Goal: Task Accomplishment & Management: Use online tool/utility

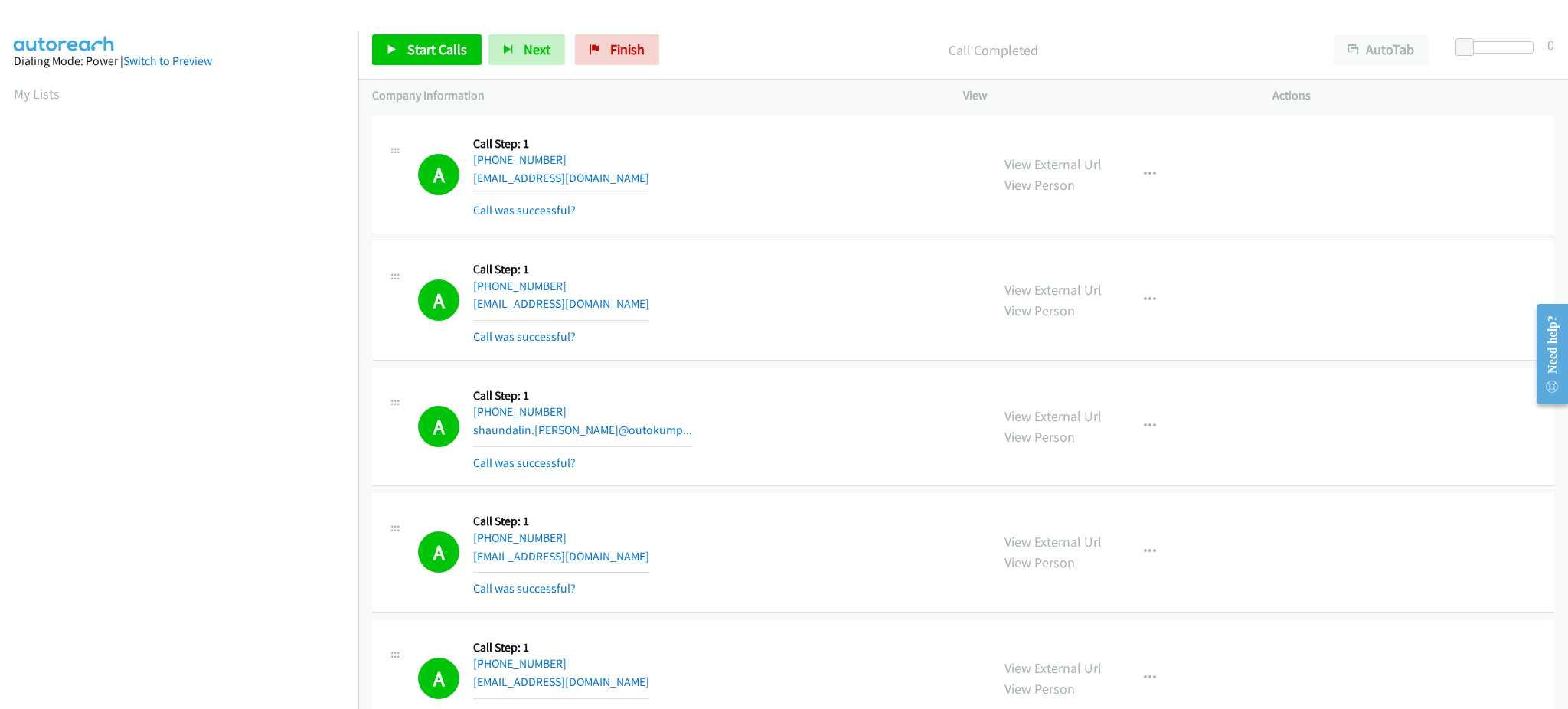
scroll to position [153, 0]
click at [464, 44] on span "Start Calls" at bounding box center [437, 50] width 60 height 18
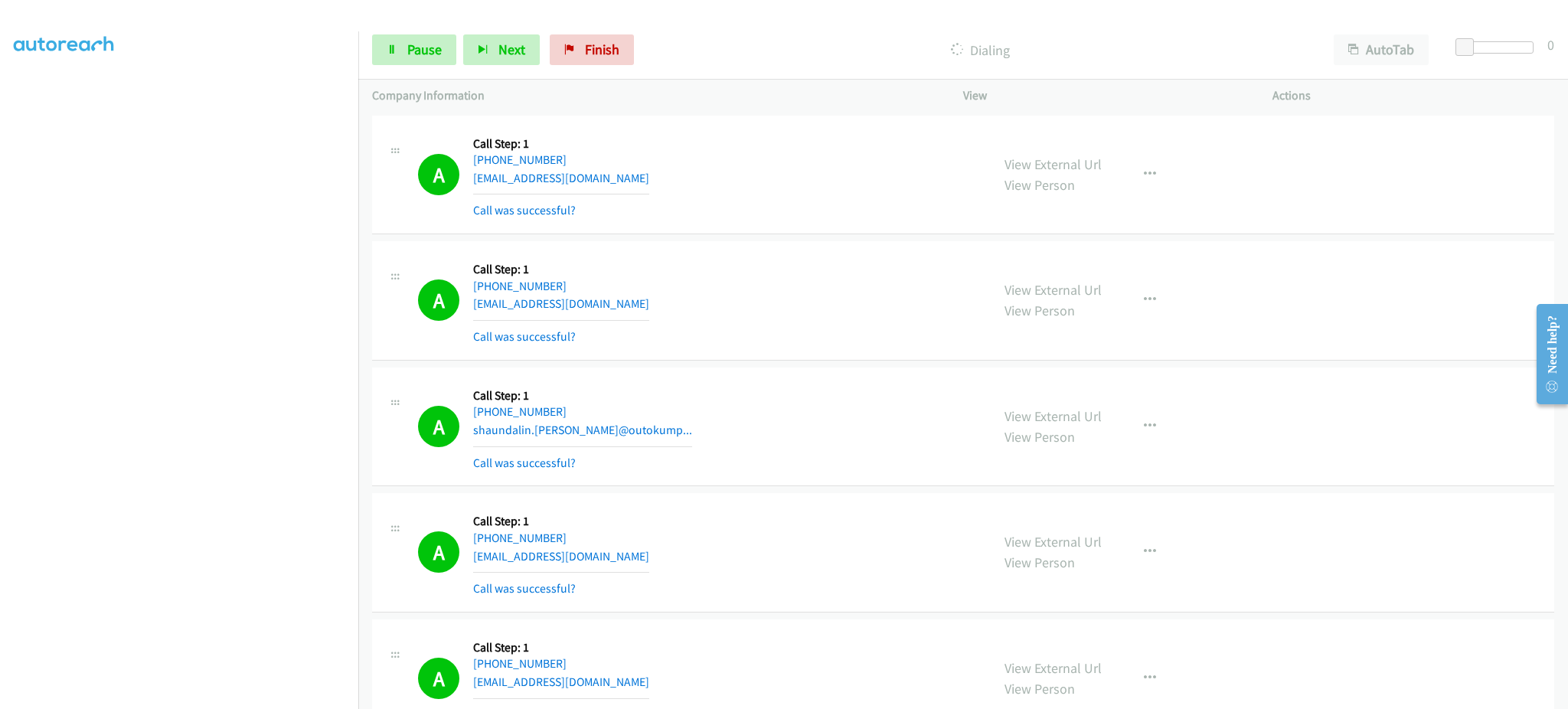
scroll to position [1269, 0]
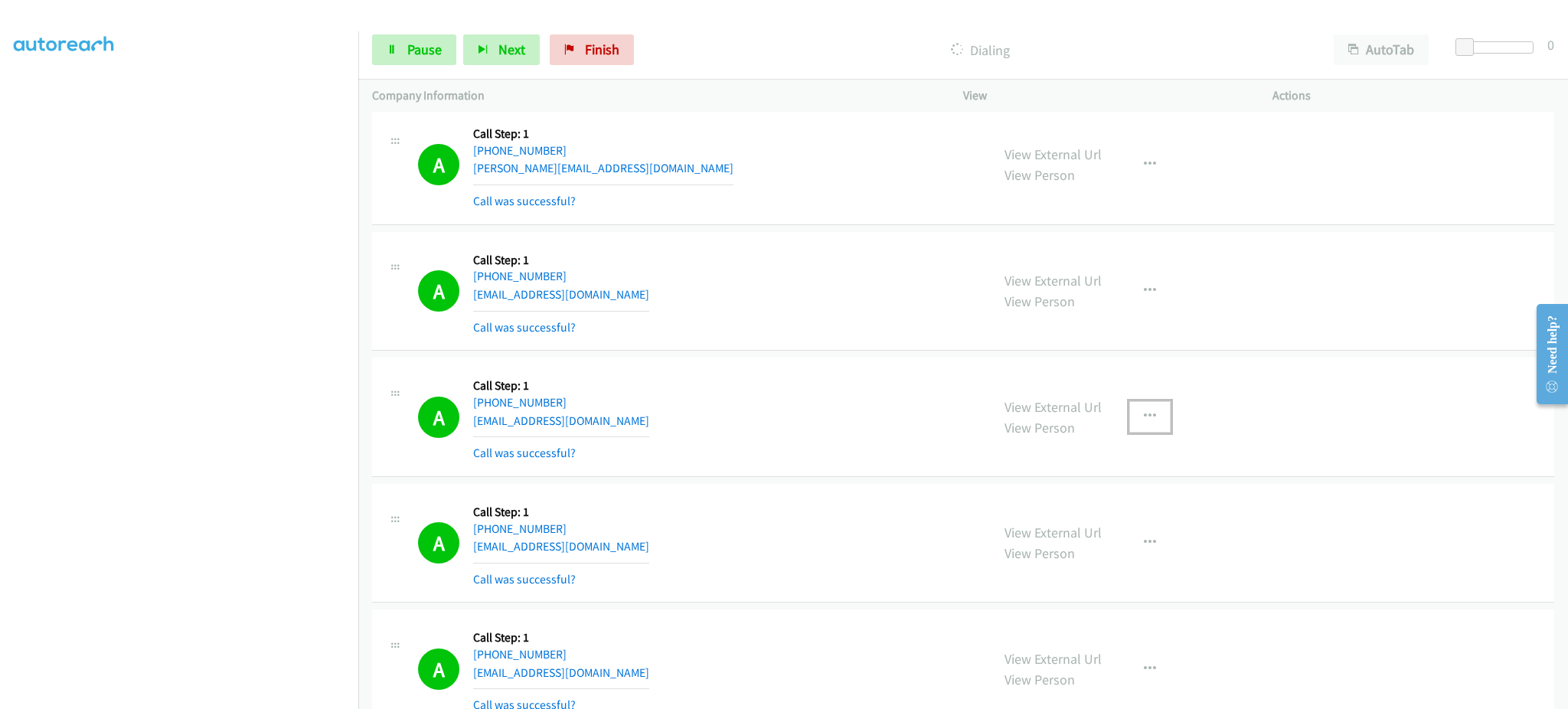
click at [1146, 404] on button "button" at bounding box center [1150, 417] width 42 height 30
click at [1069, 550] on link "Add to do not call list" at bounding box center [1067, 548] width 204 height 30
click at [180, 692] on section at bounding box center [179, 346] width 331 height 733
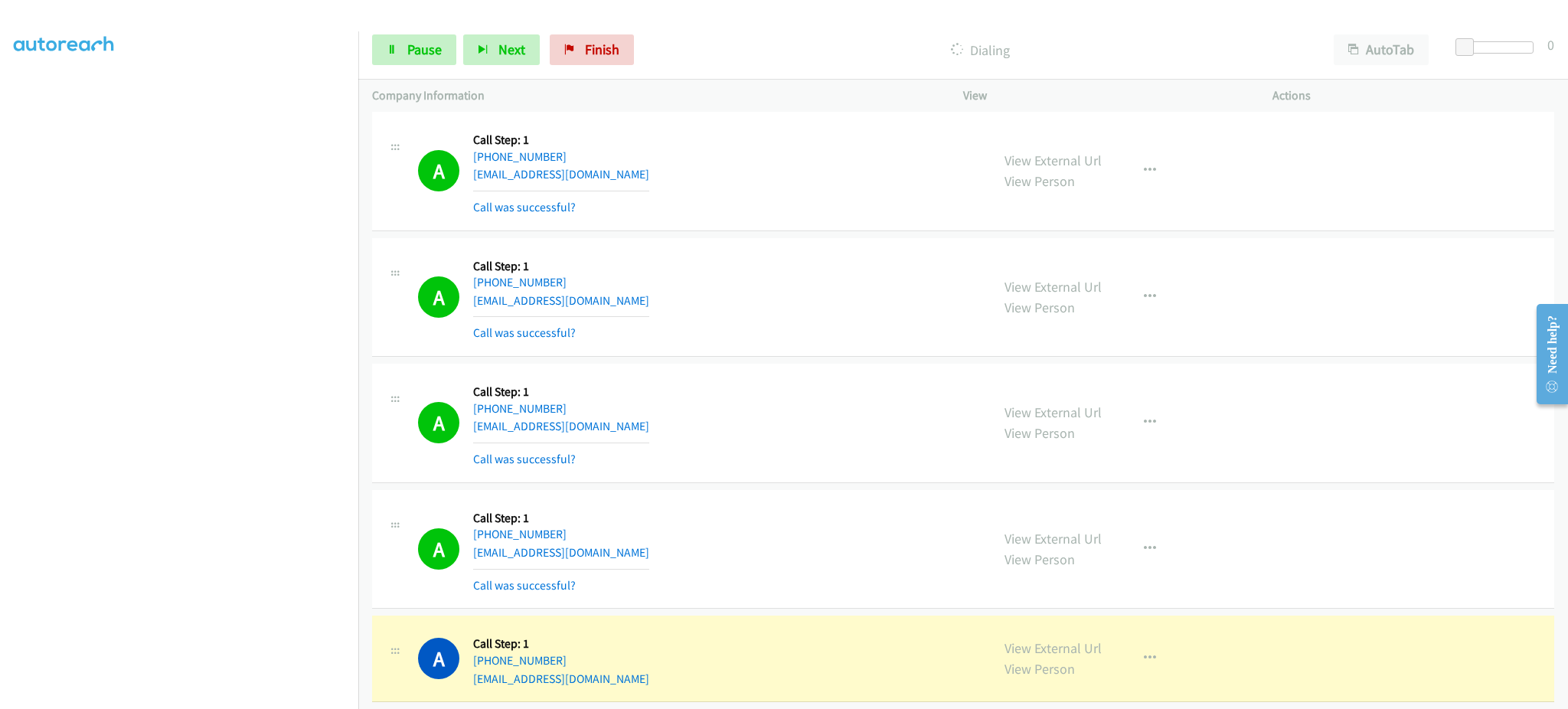
scroll to position [2188, 0]
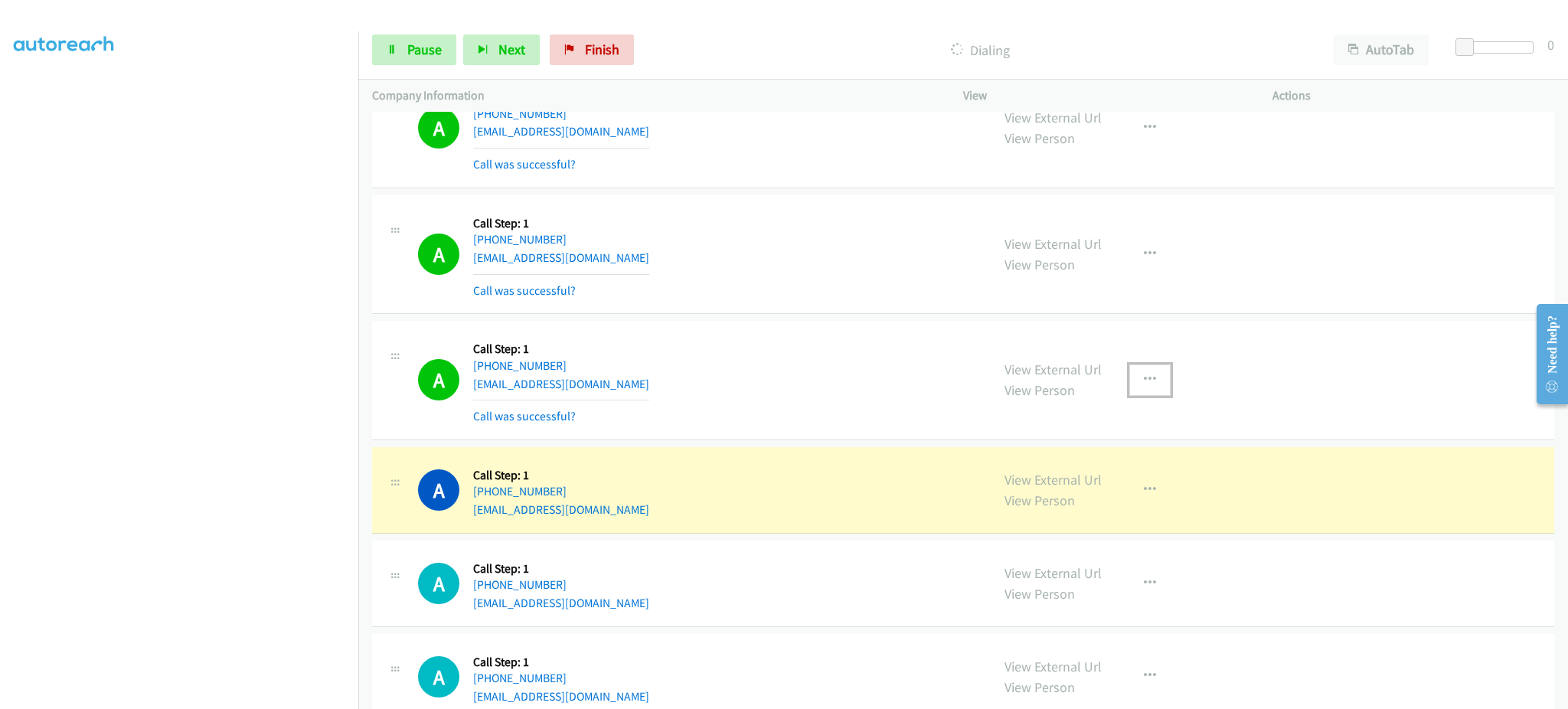
click at [1146, 383] on icon "button" at bounding box center [1150, 379] width 12 height 12
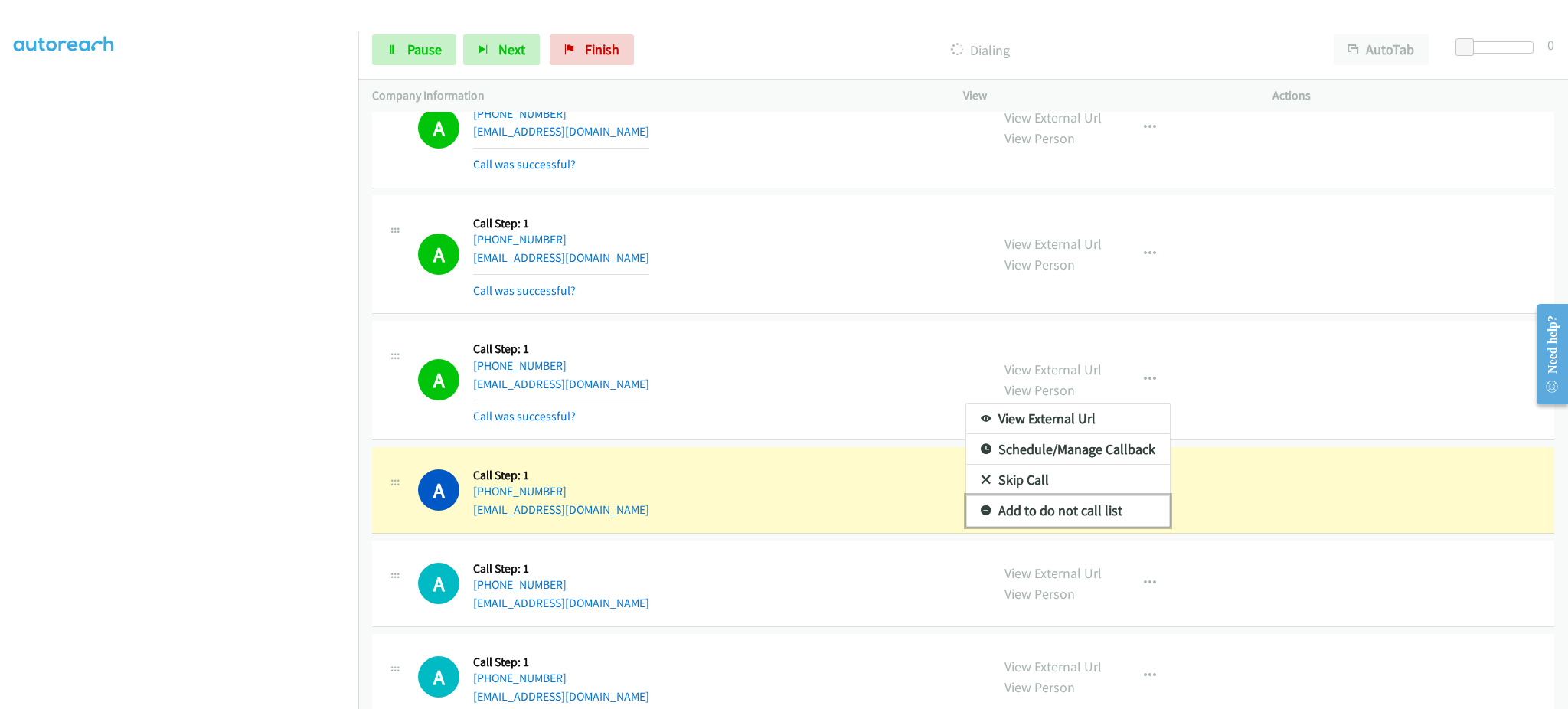
drag, startPoint x: 1119, startPoint y: 513, endPoint x: 1191, endPoint y: 85, distance: 434.0
click at [1119, 513] on link "Add to do not call list" at bounding box center [1067, 511] width 204 height 30
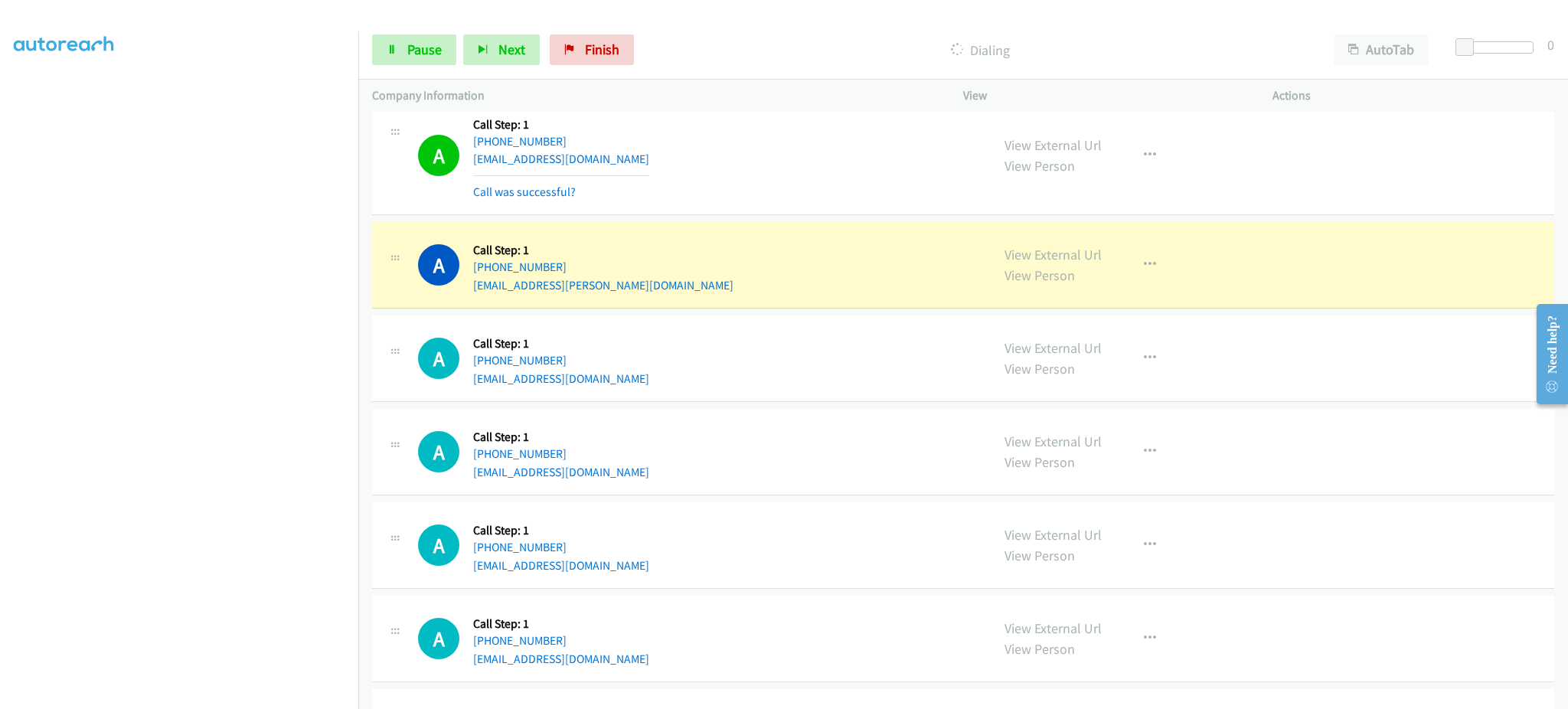
scroll to position [2802, 0]
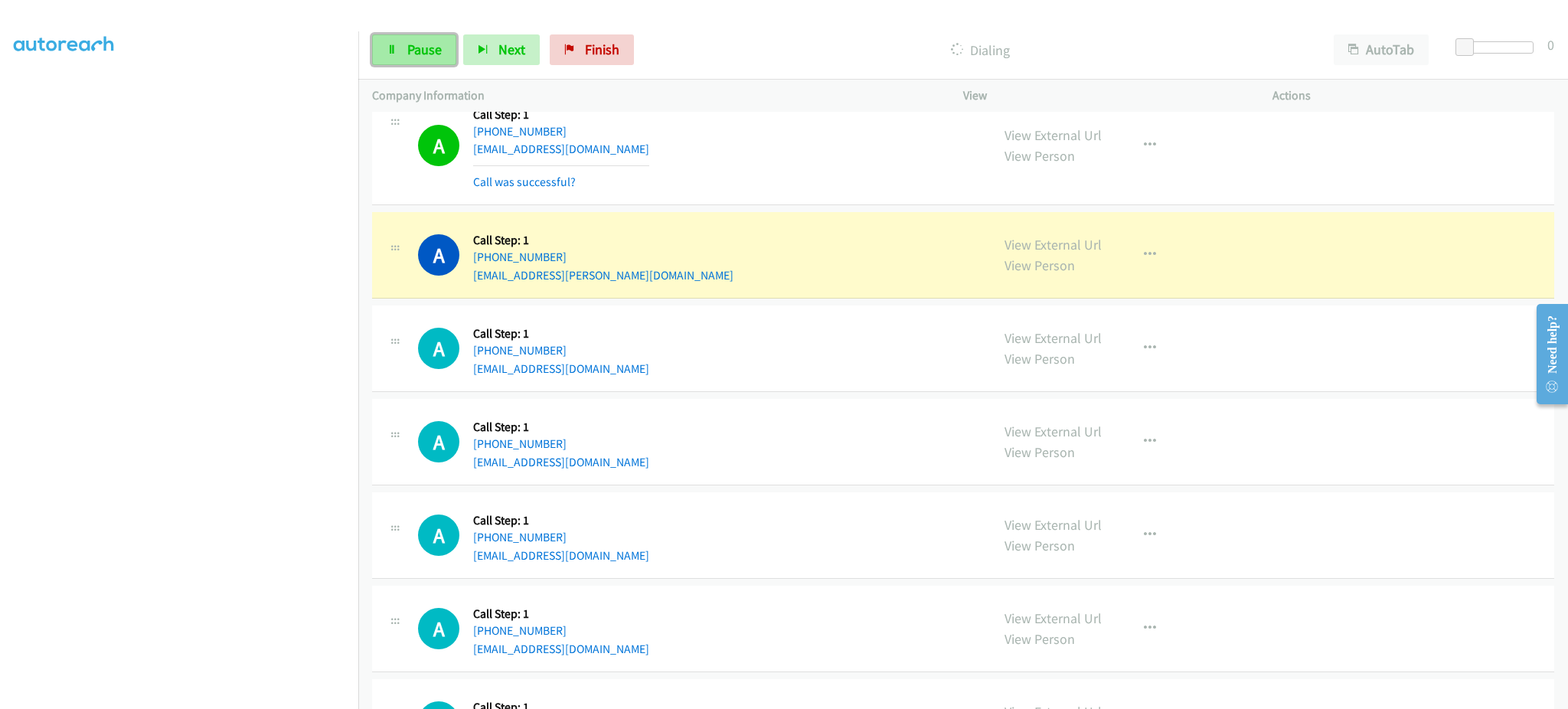
click at [421, 46] on span "Pause" at bounding box center [424, 50] width 34 height 18
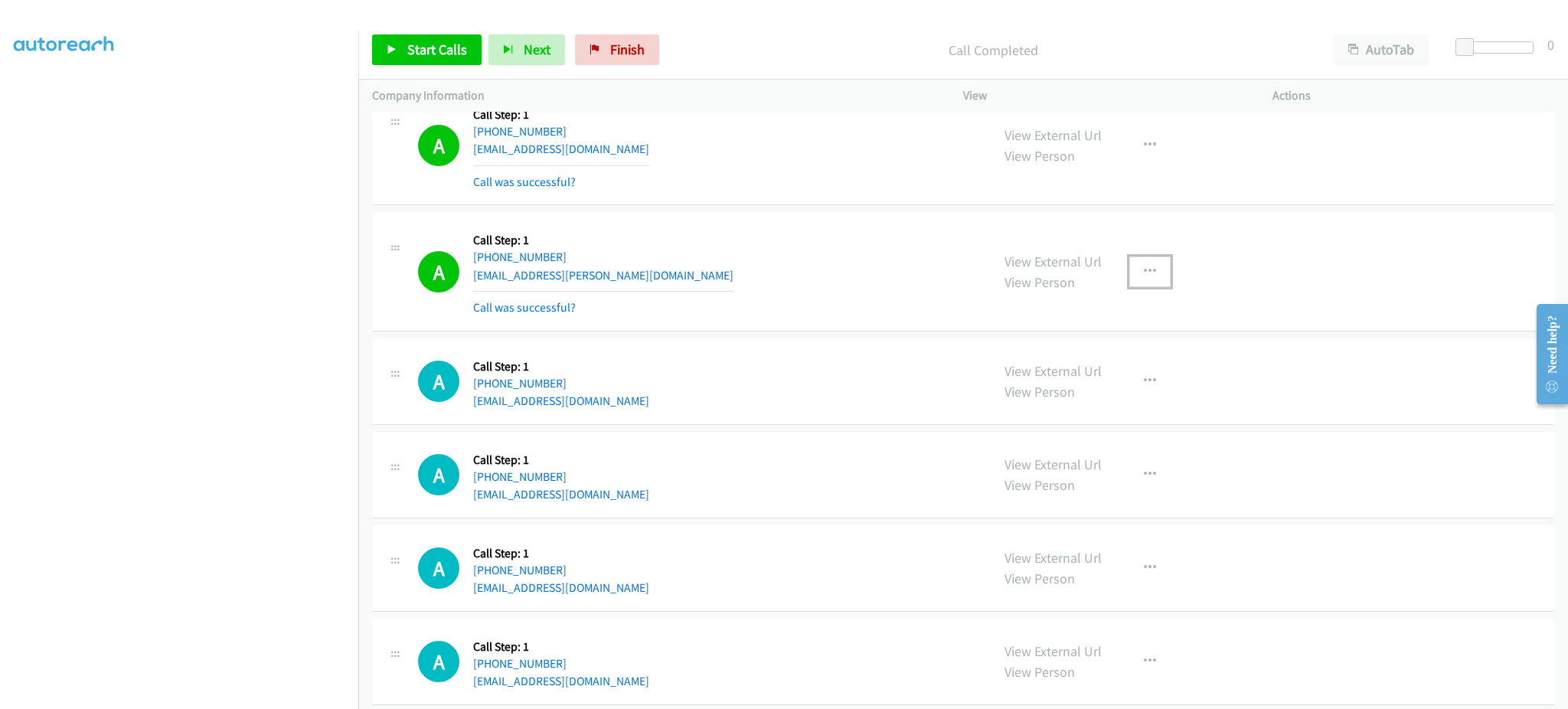
click at [1150, 265] on button "button" at bounding box center [1150, 271] width 42 height 30
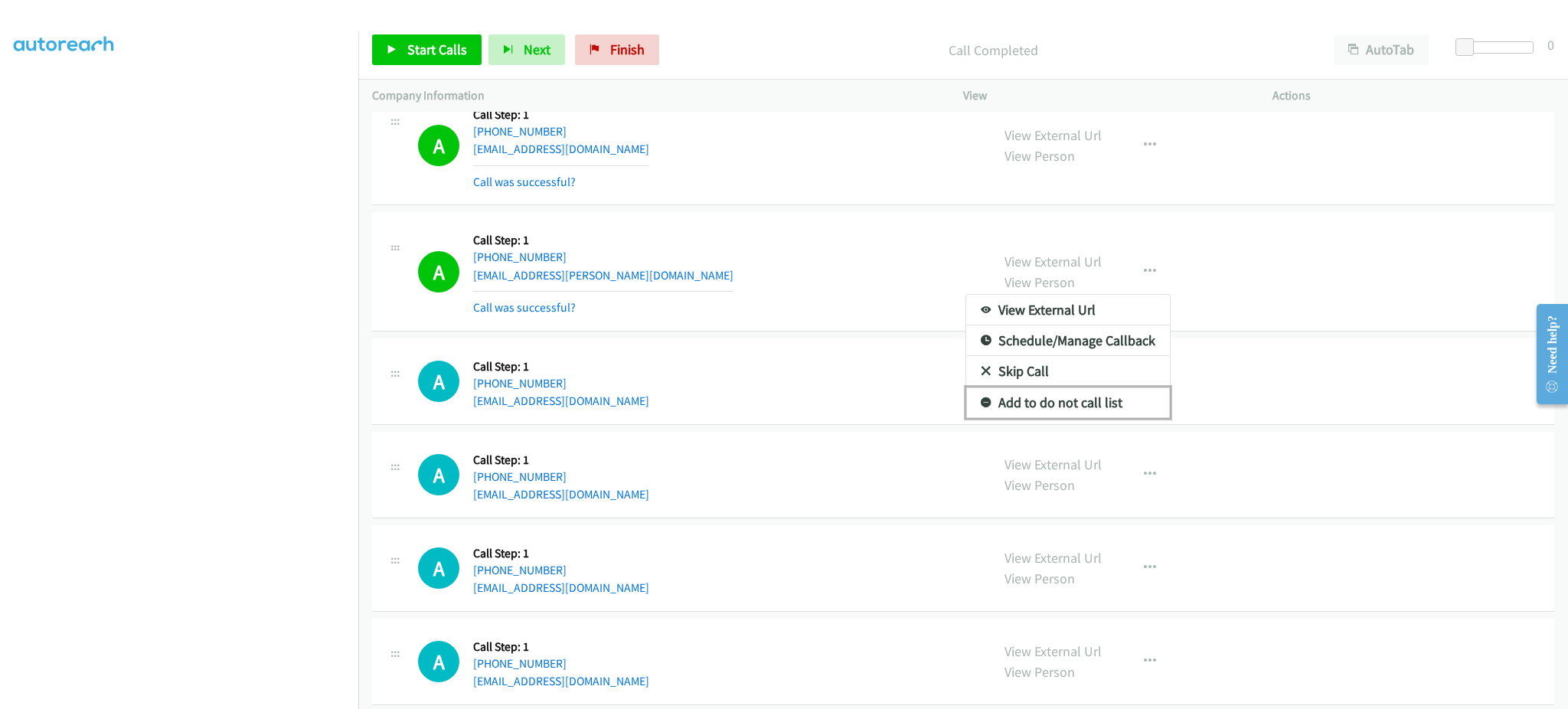
click at [1111, 407] on link "Add to do not call list" at bounding box center [1067, 402] width 204 height 30
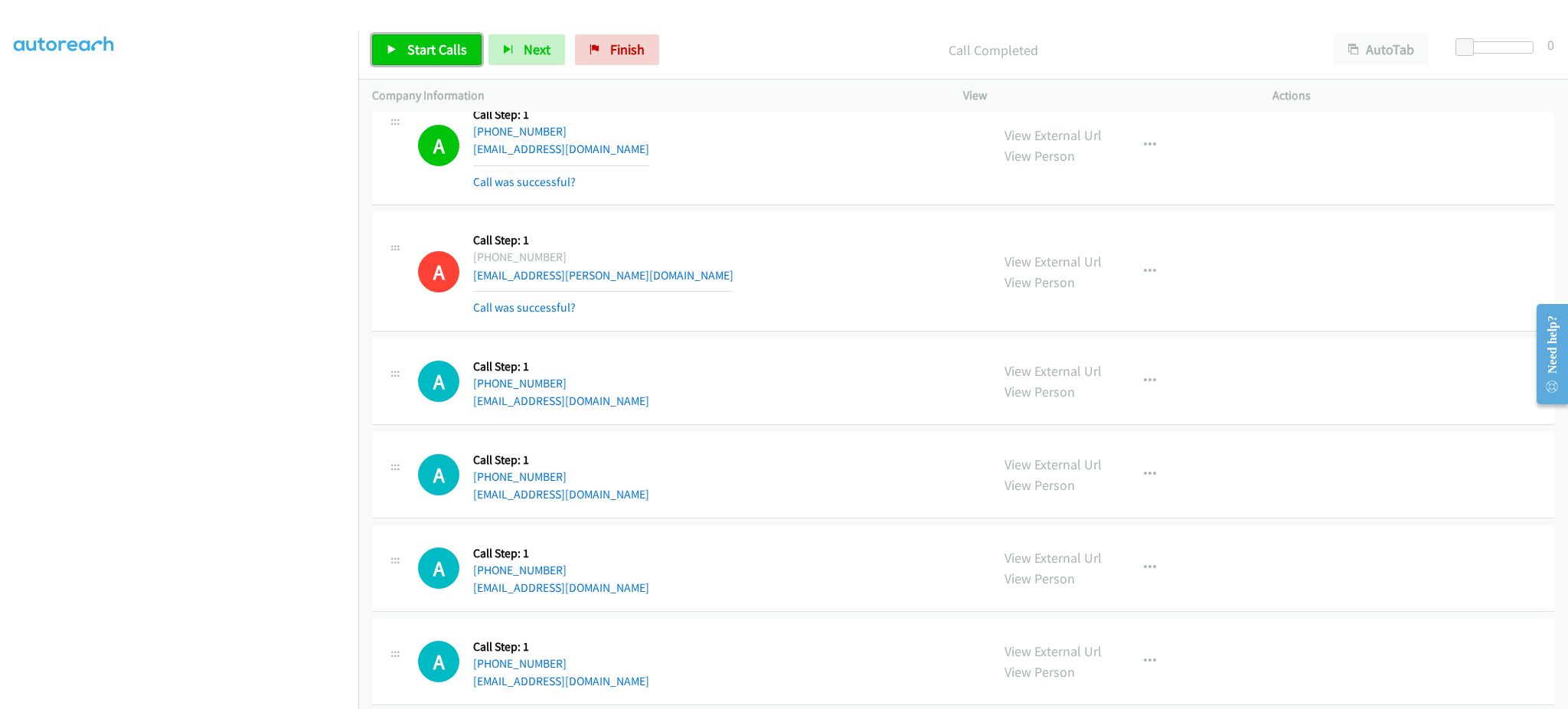
click at [378, 36] on link "Start Calls" at bounding box center [426, 50] width 109 height 30
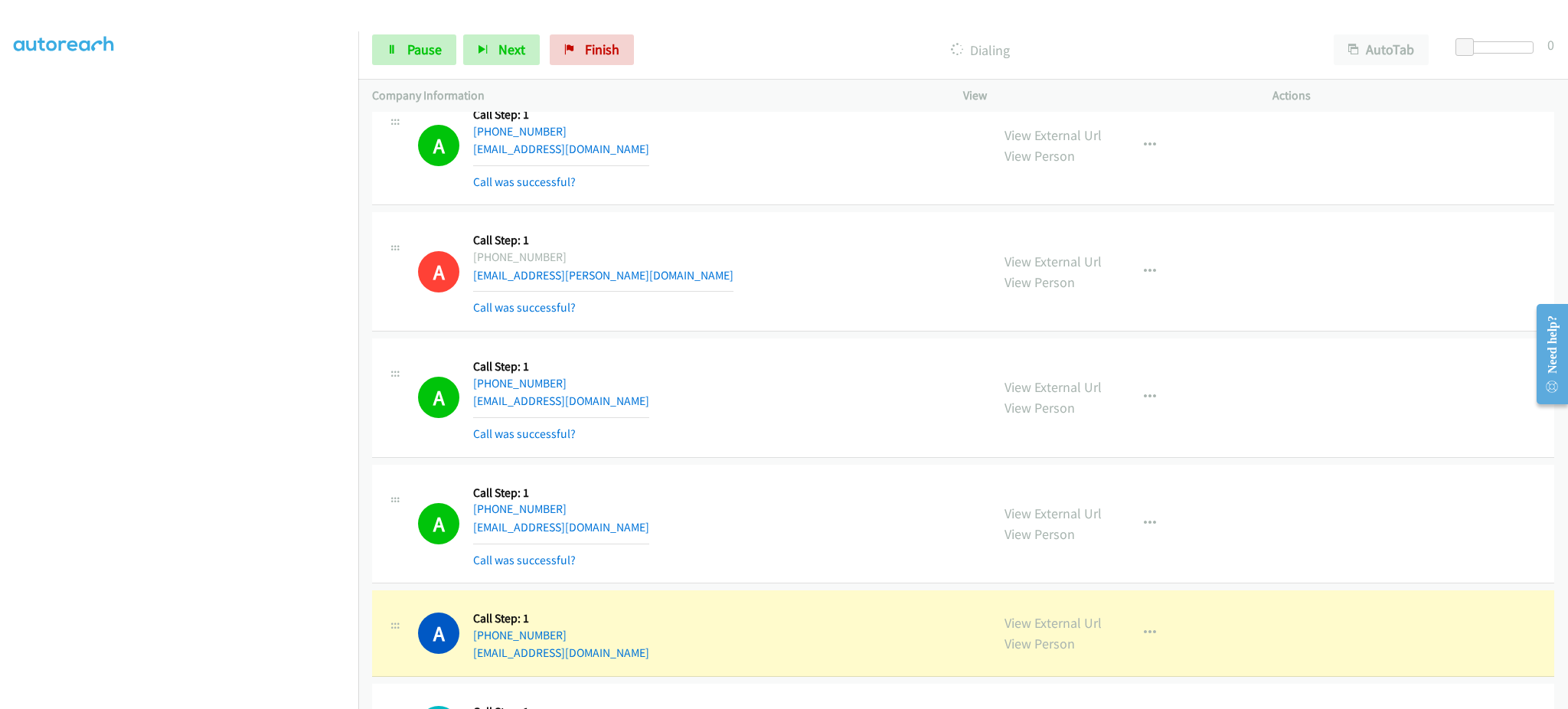
click at [280, 693] on section at bounding box center [179, 346] width 331 height 733
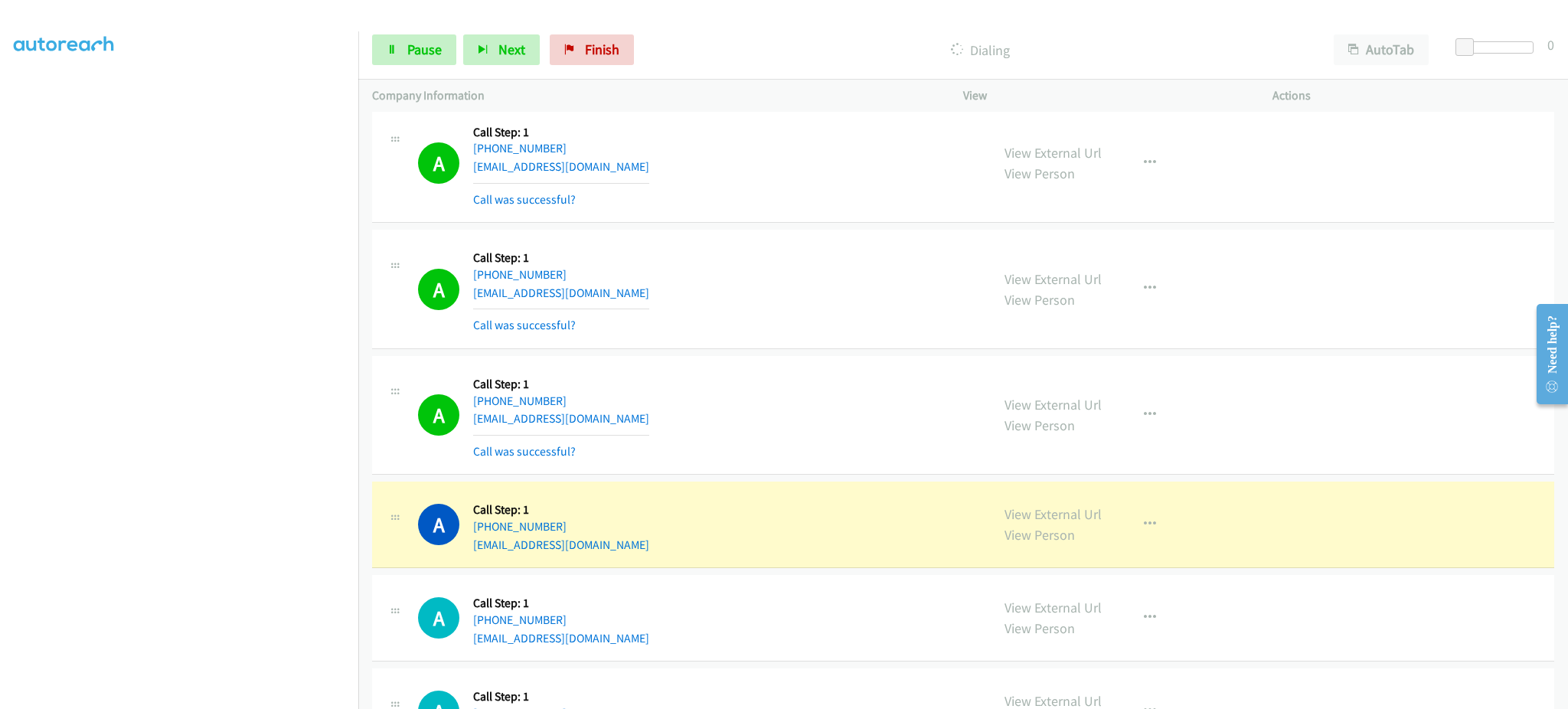
scroll to position [3721, 0]
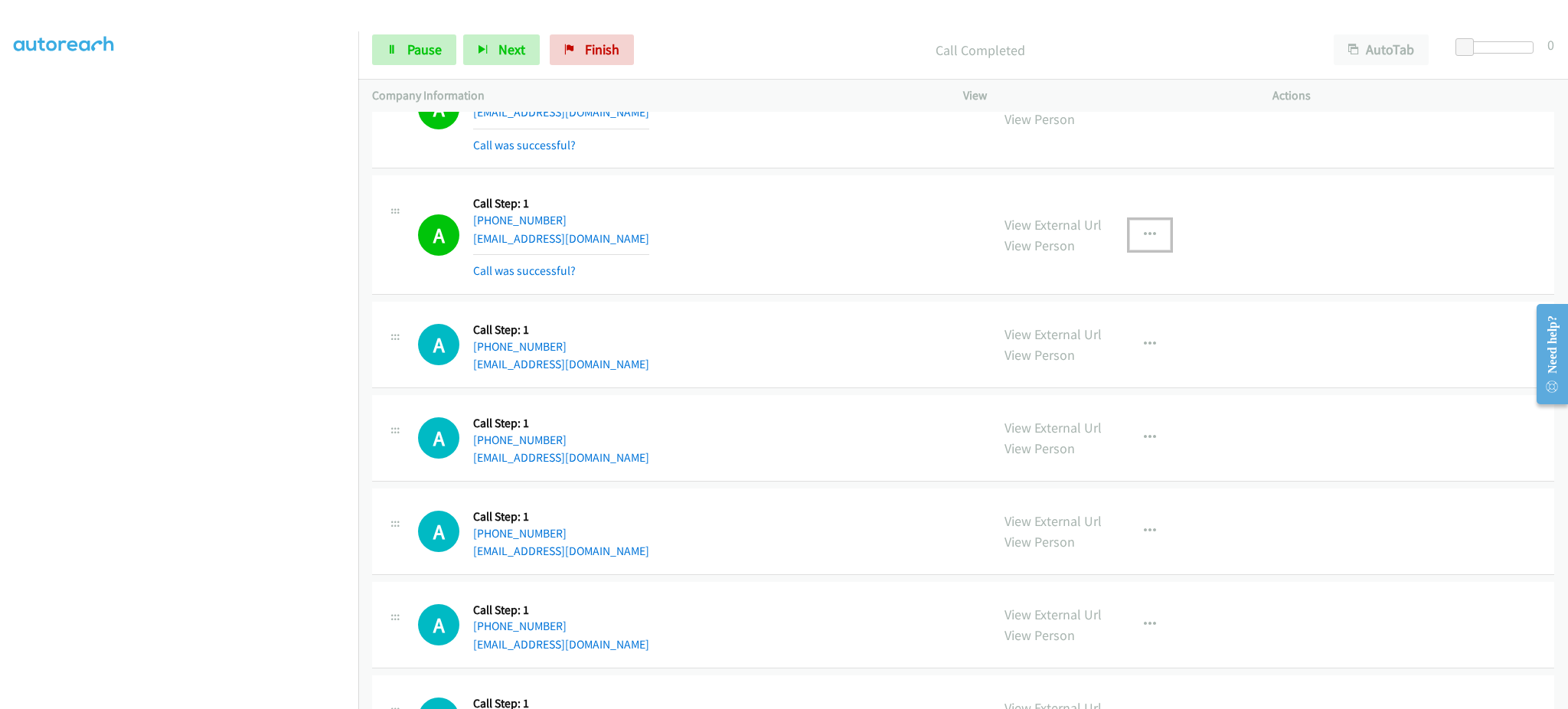
click at [1154, 228] on button "button" at bounding box center [1150, 235] width 42 height 30
click at [1094, 368] on link "Add to do not call list" at bounding box center [1067, 366] width 204 height 30
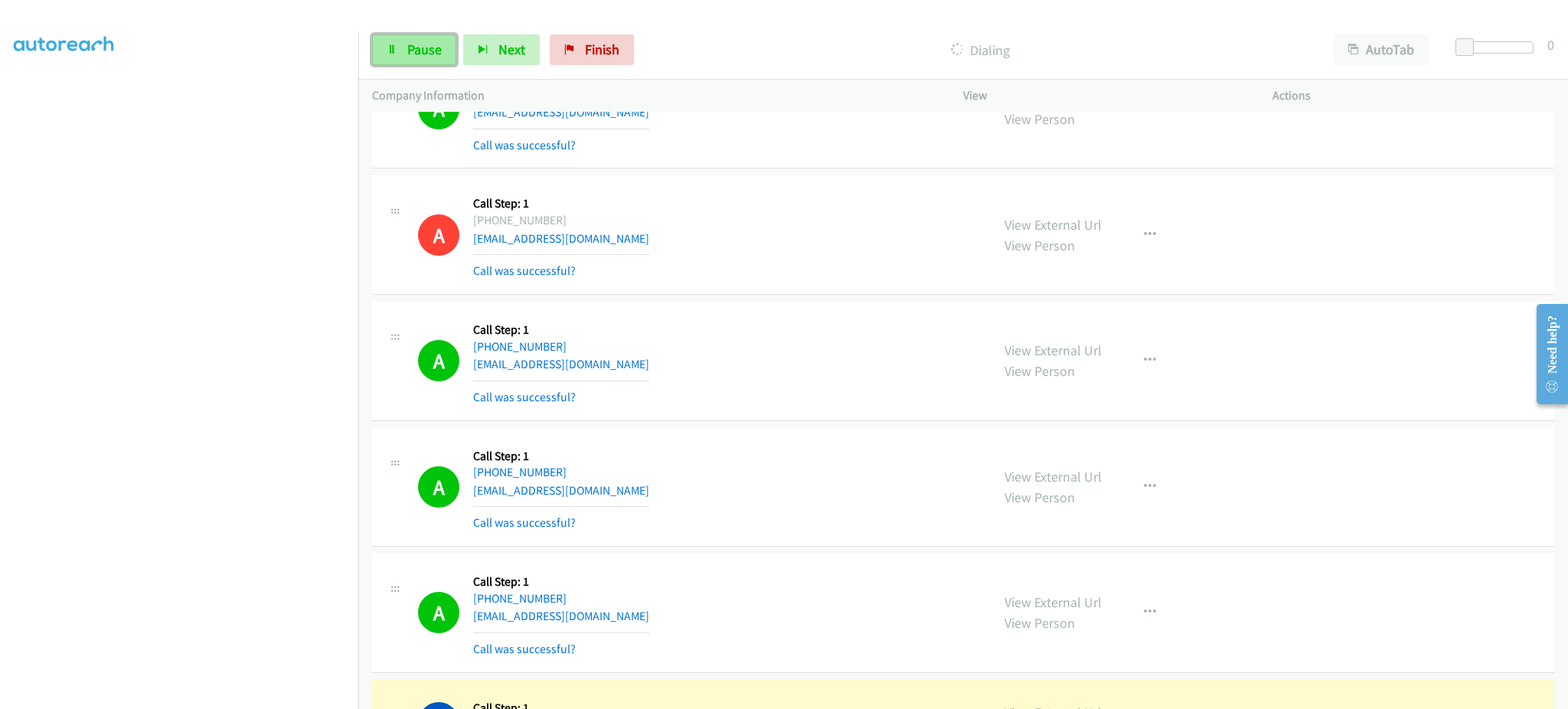
click at [414, 38] on link "Pause" at bounding box center [414, 50] width 85 height 30
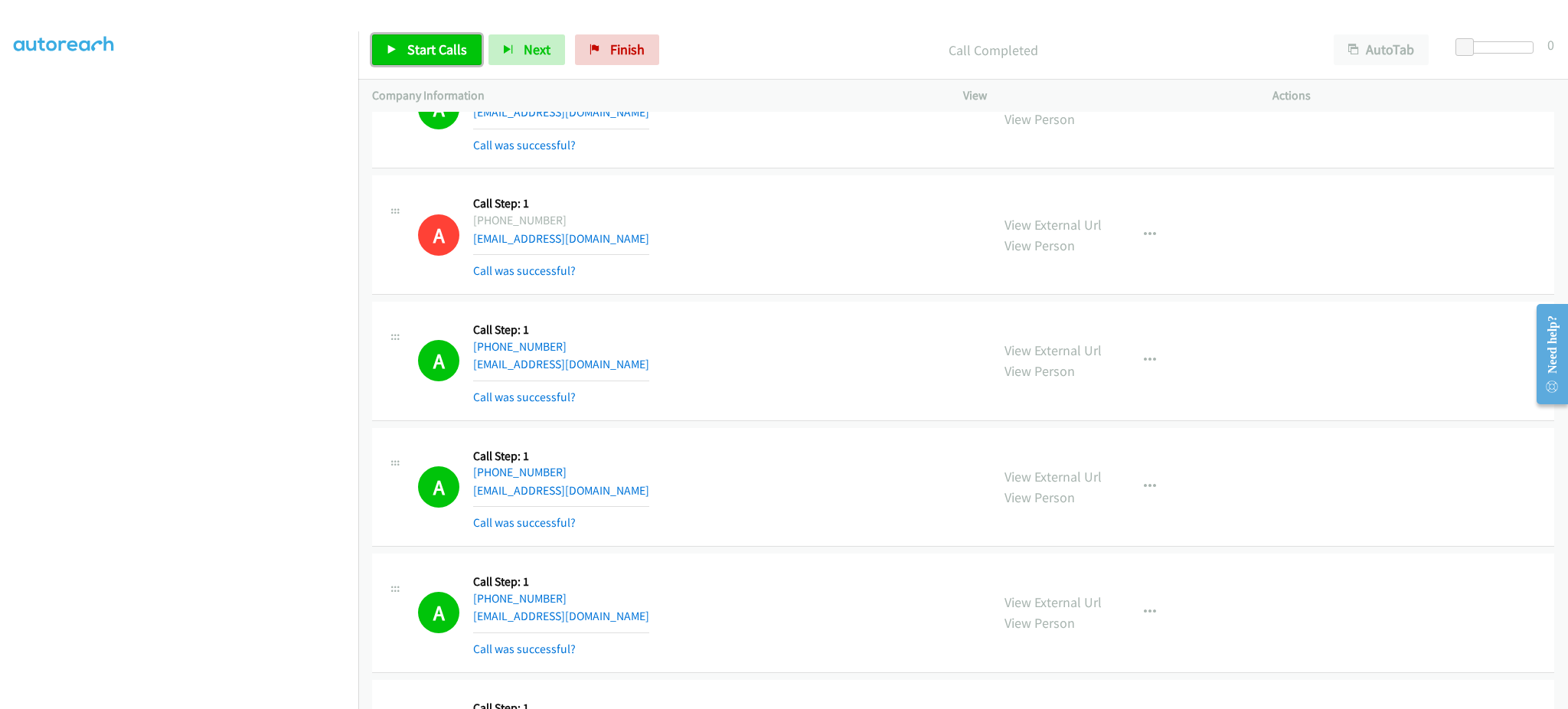
click at [445, 47] on span "Start Calls" at bounding box center [437, 50] width 60 height 18
drag, startPoint x: 1170, startPoint y: 362, endPoint x: 1161, endPoint y: 360, distance: 9.2
click at [1170, 362] on div "View External Url View Person View External Url Email Schedule/Manage Callback …" at bounding box center [1152, 361] width 323 height 91
click at [1161, 360] on button "button" at bounding box center [1150, 361] width 42 height 30
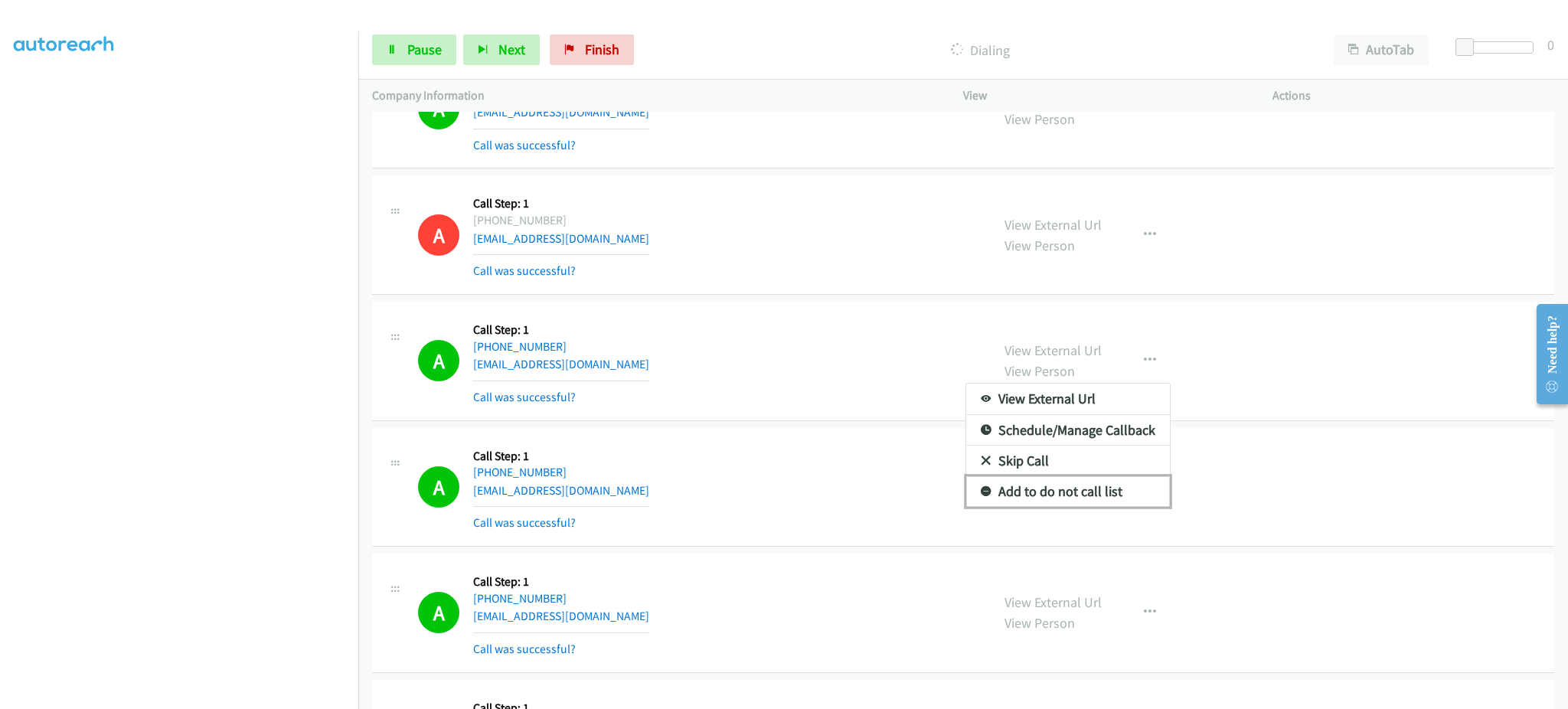
click at [1119, 495] on link "Add to do not call list" at bounding box center [1067, 492] width 204 height 30
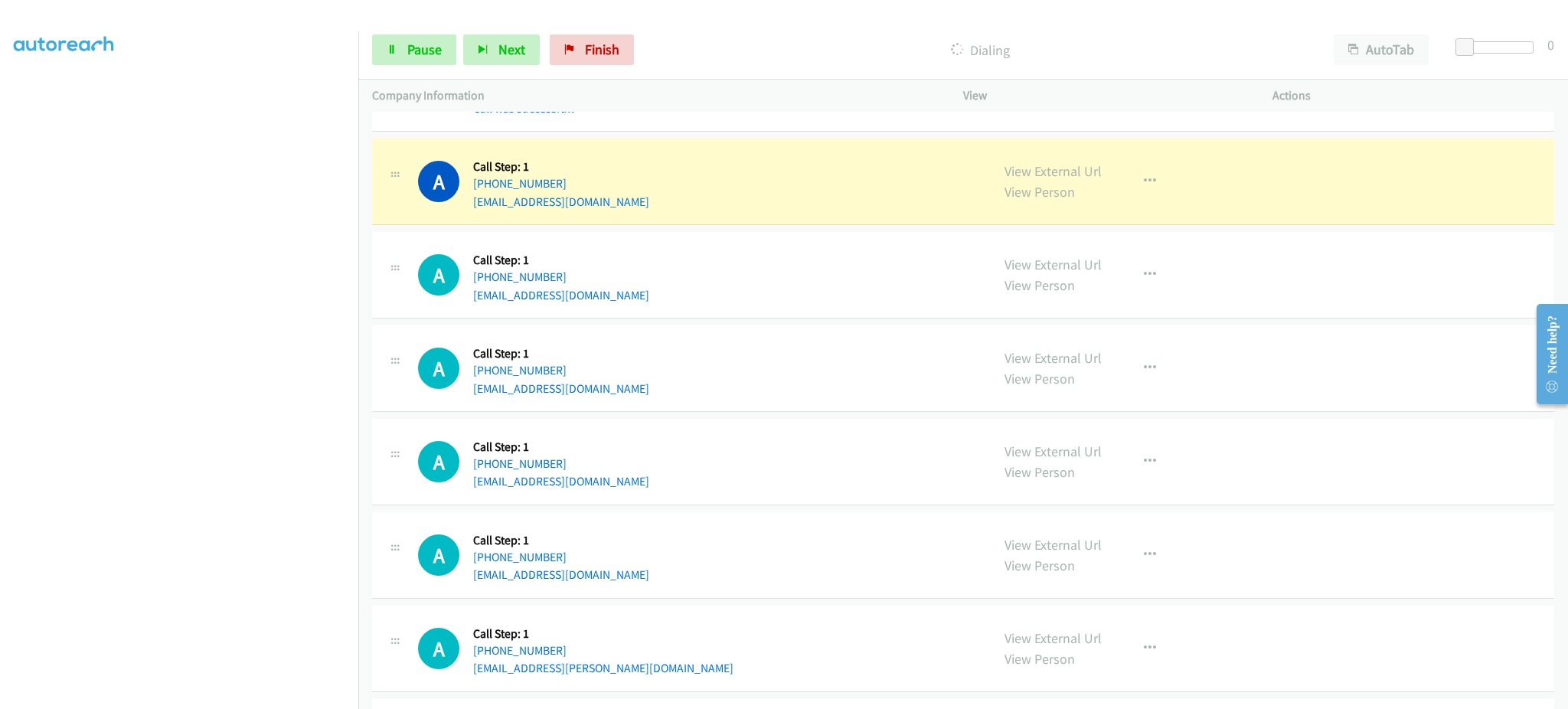
scroll to position [152, 0]
click at [408, 57] on span "Pause" at bounding box center [424, 50] width 34 height 18
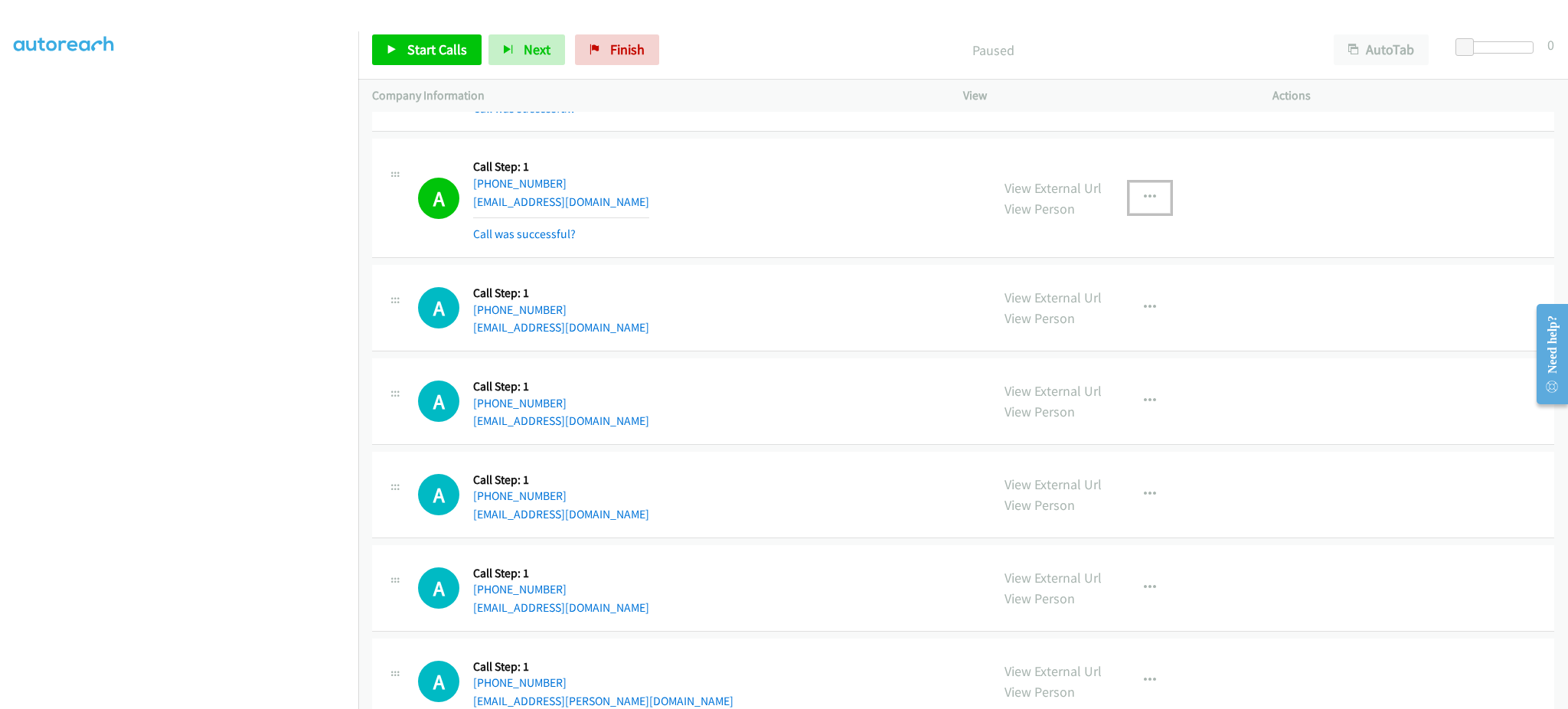
click at [1130, 208] on button "button" at bounding box center [1150, 197] width 42 height 30
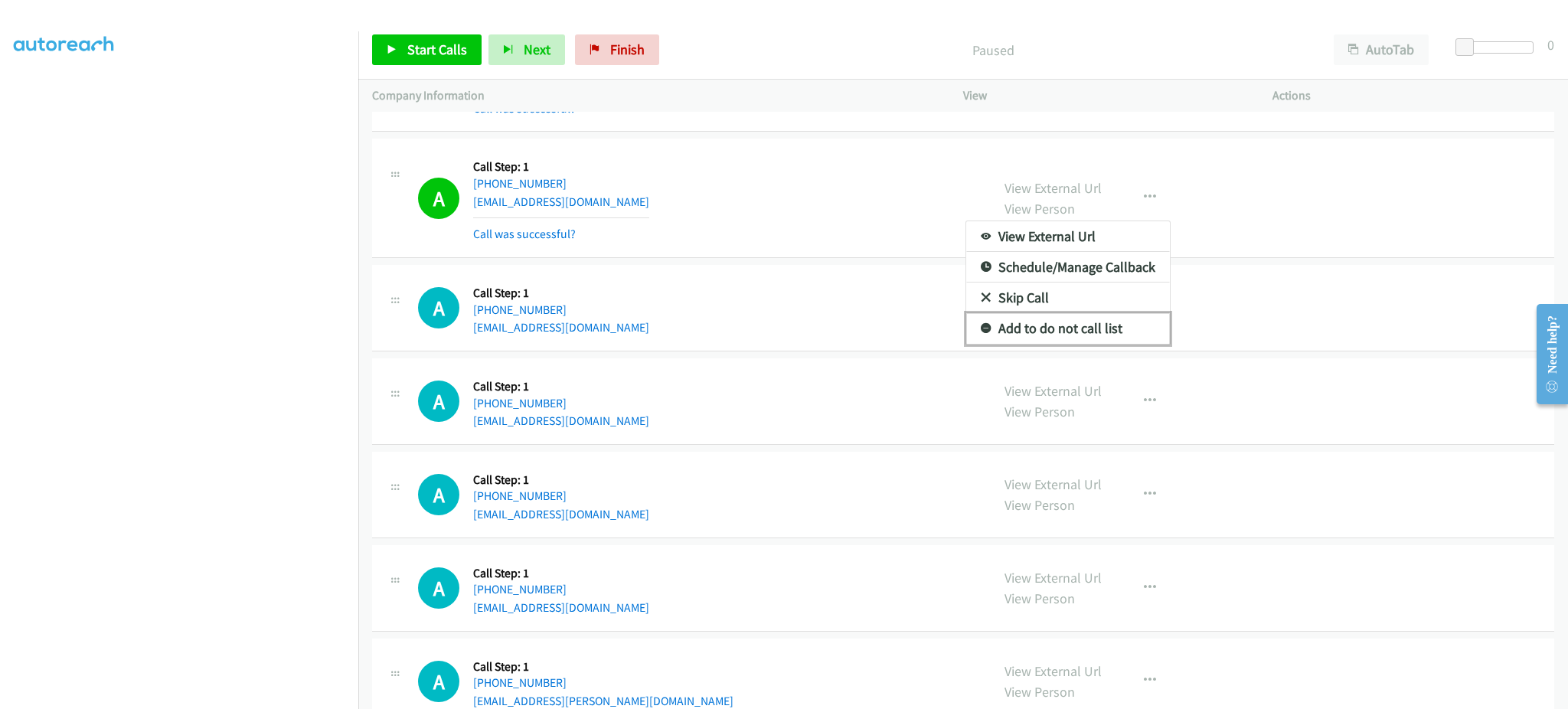
click at [1105, 327] on link "Add to do not call list" at bounding box center [1067, 328] width 204 height 30
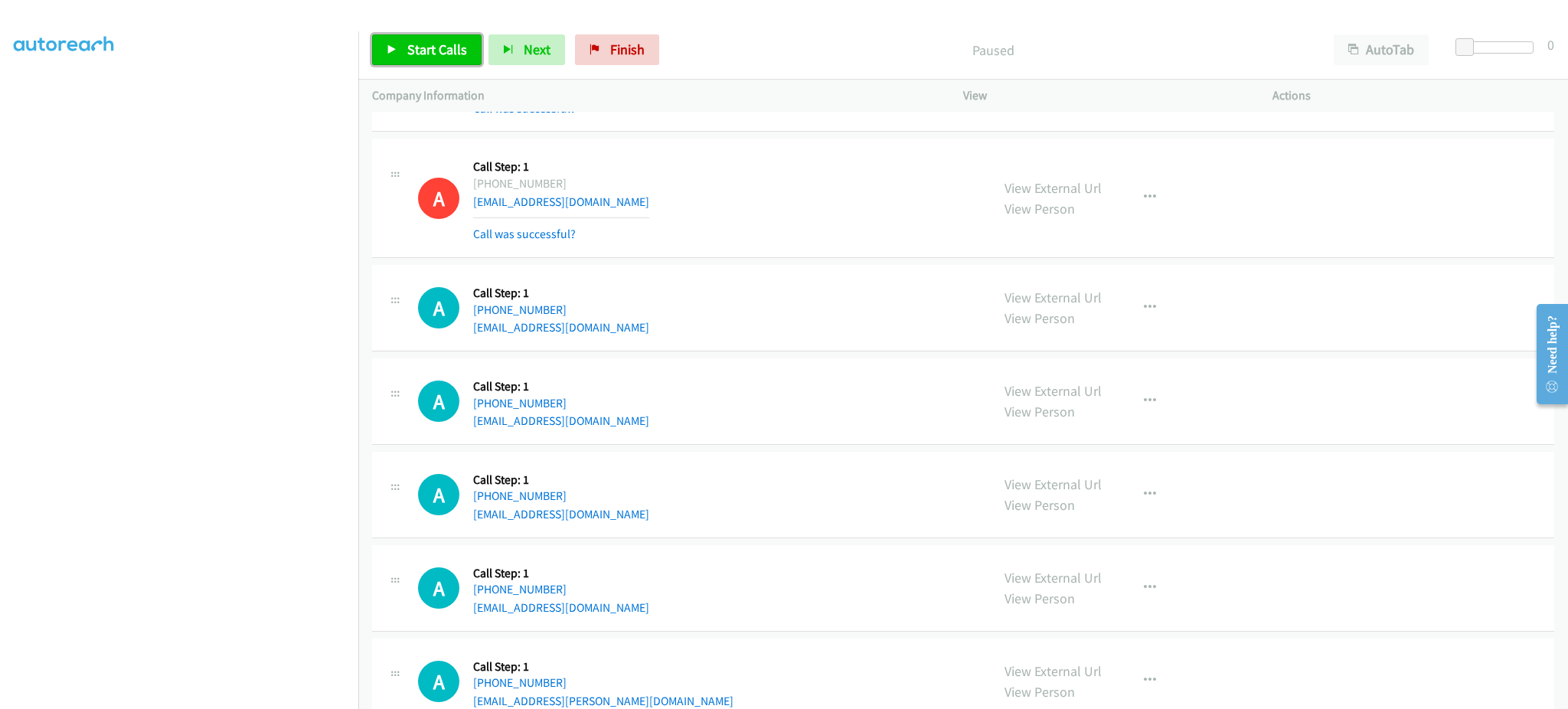
click at [415, 42] on span "Start Calls" at bounding box center [437, 50] width 60 height 18
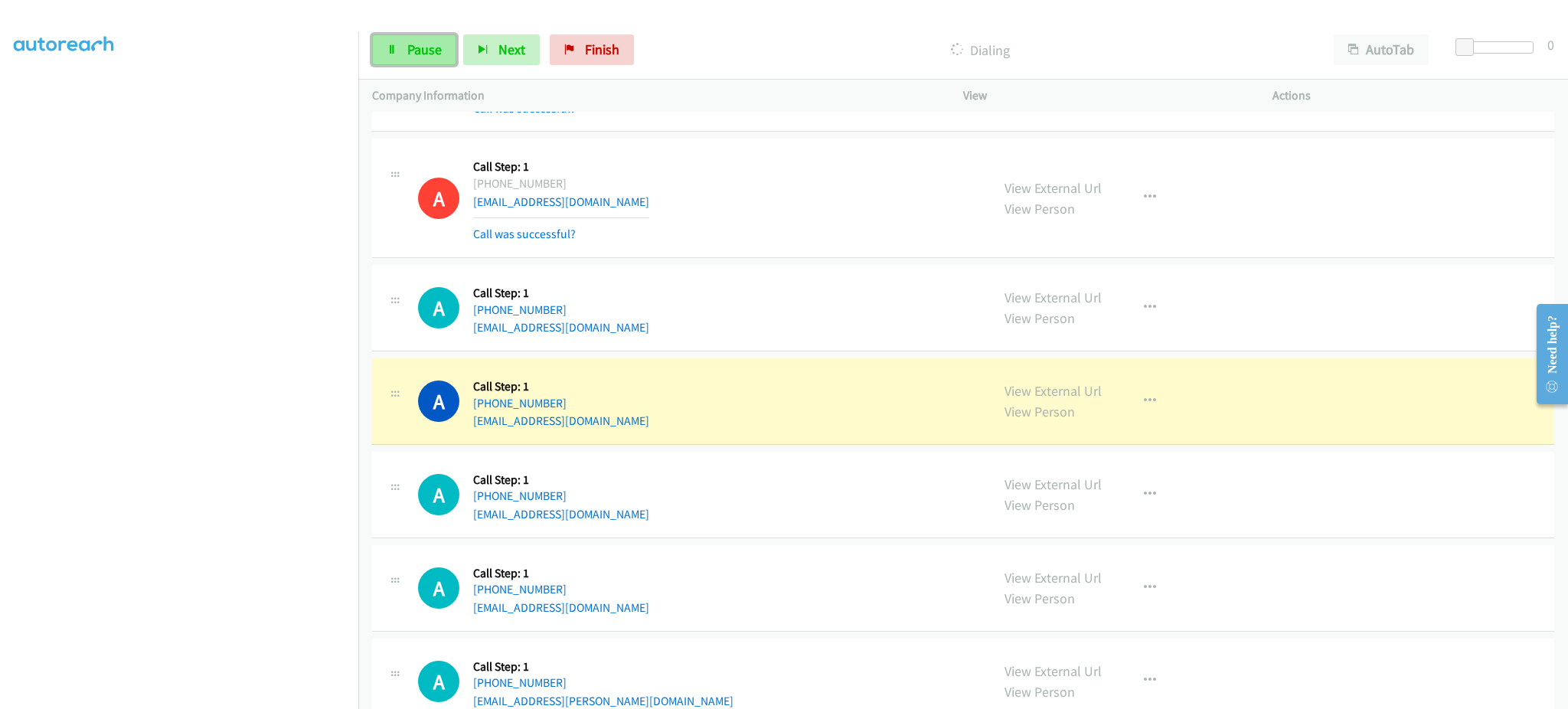
click at [407, 58] on link "Pause" at bounding box center [414, 50] width 85 height 30
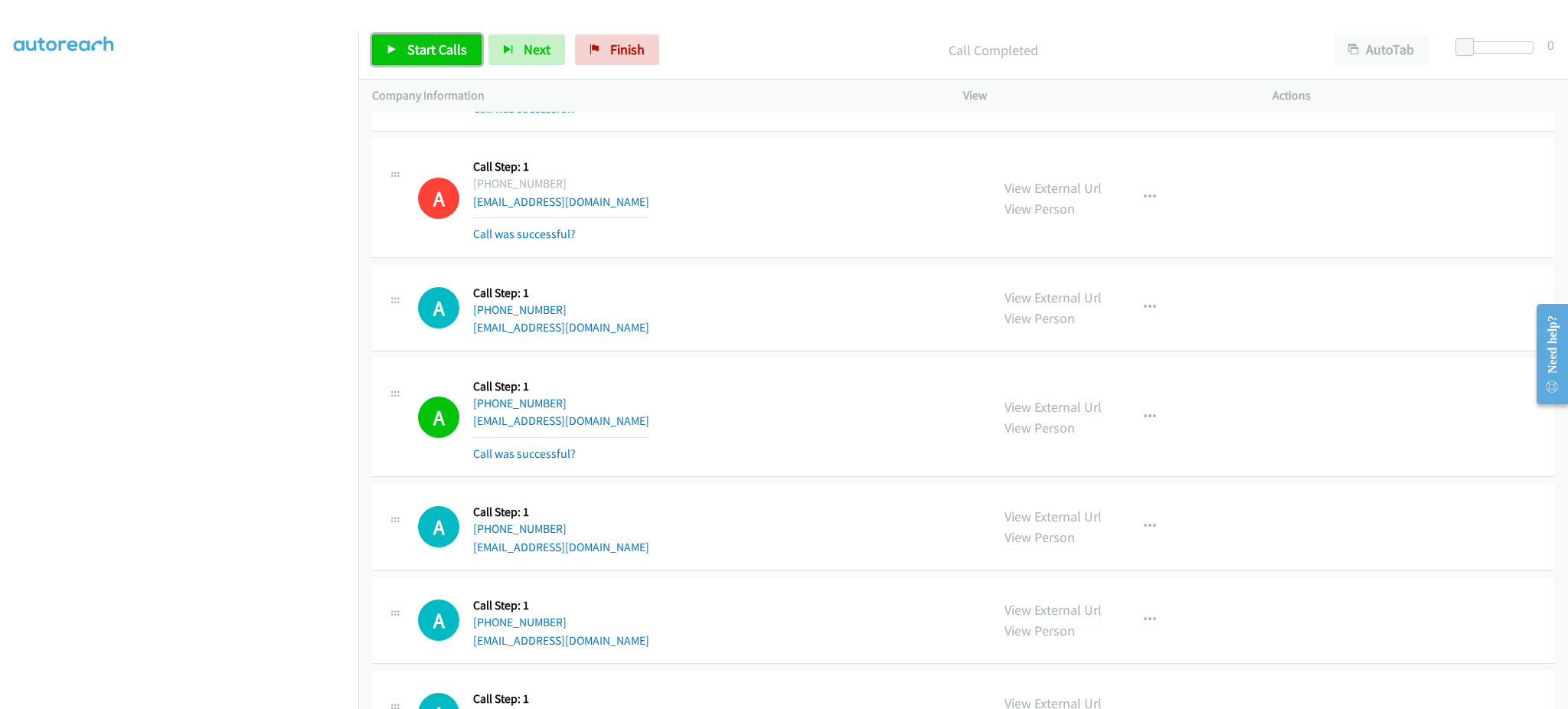
click at [444, 41] on span "Start Calls" at bounding box center [437, 50] width 60 height 18
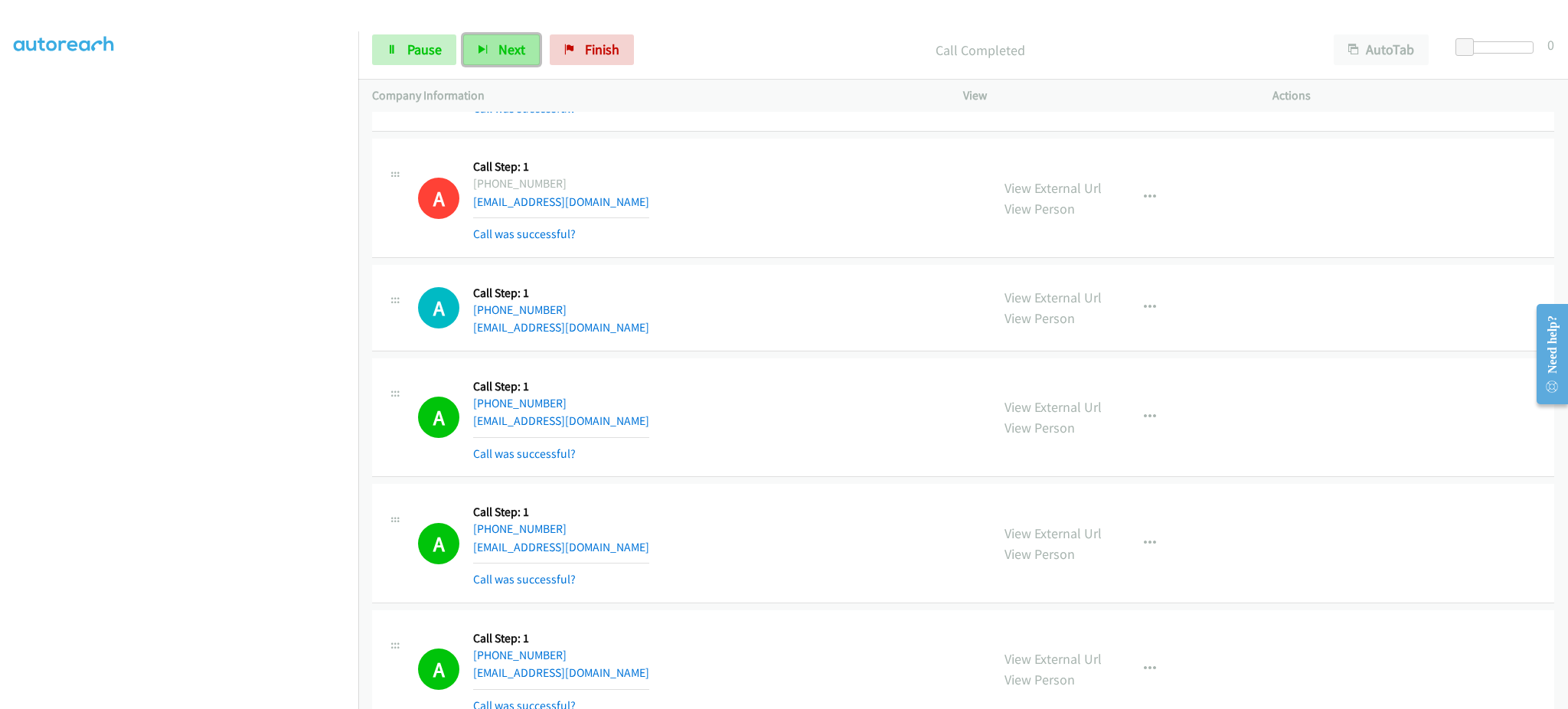
click at [500, 59] on button "Next" at bounding box center [501, 50] width 77 height 30
click at [400, 44] on link "Pause" at bounding box center [414, 50] width 85 height 30
click at [400, 44] on link "Start Calls" at bounding box center [426, 50] width 109 height 30
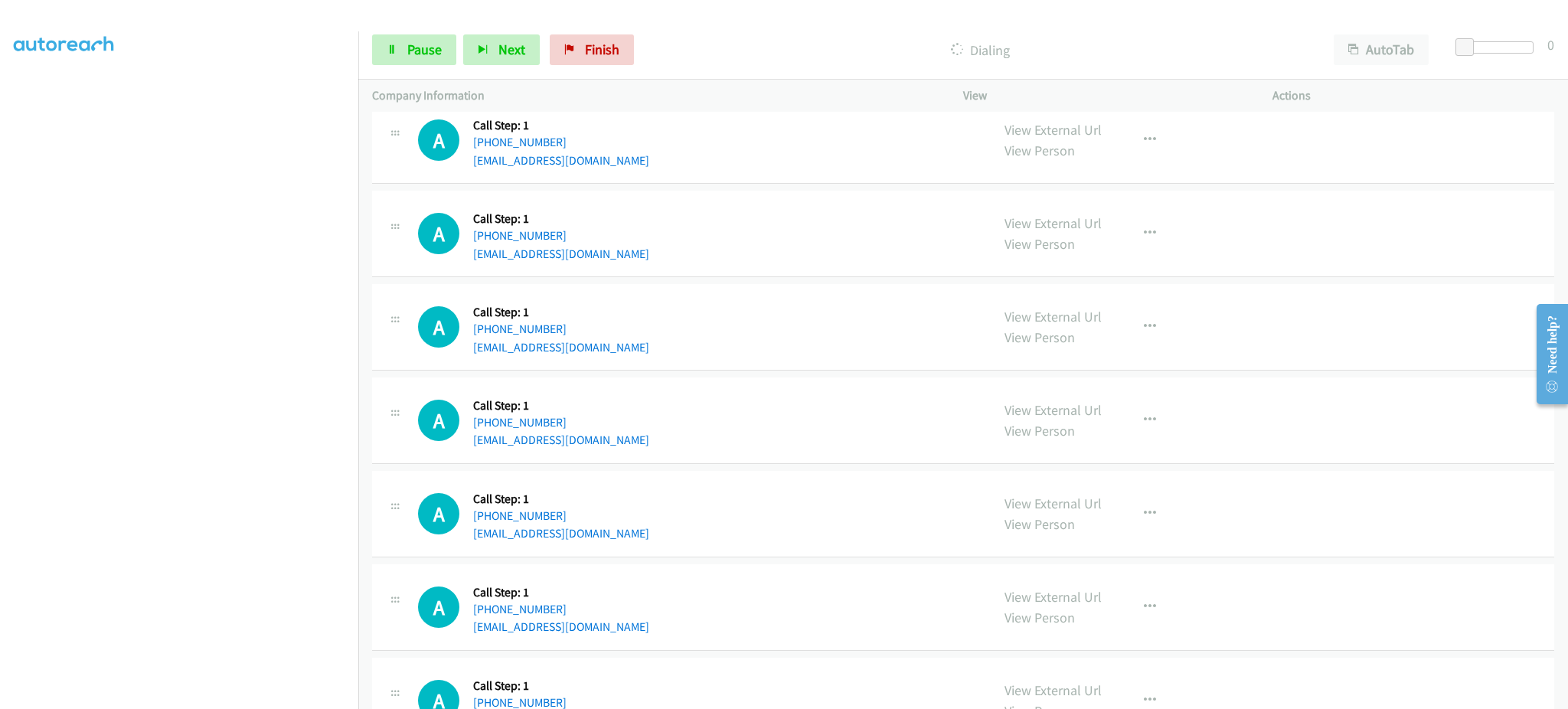
scroll to position [5252, 0]
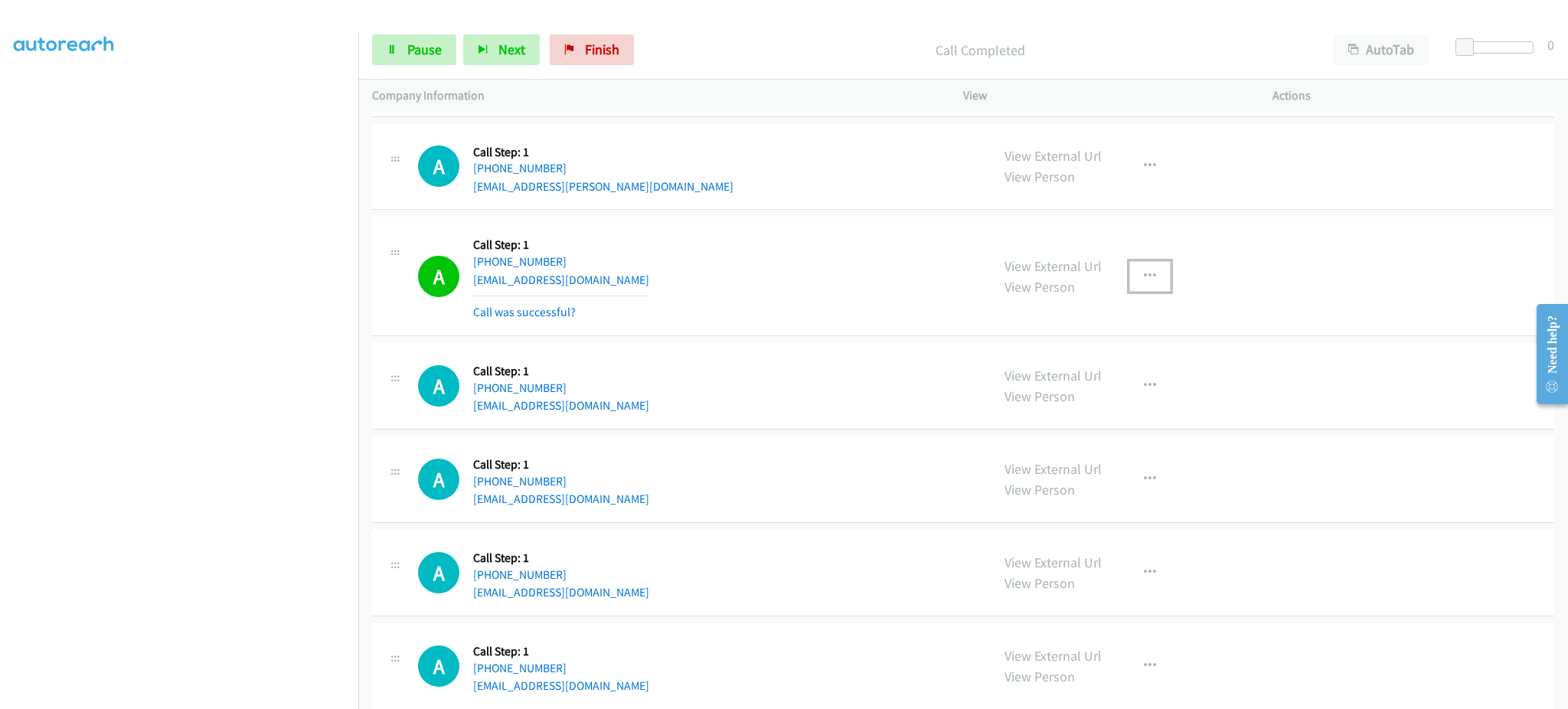
click at [1149, 271] on button "button" at bounding box center [1150, 276] width 42 height 30
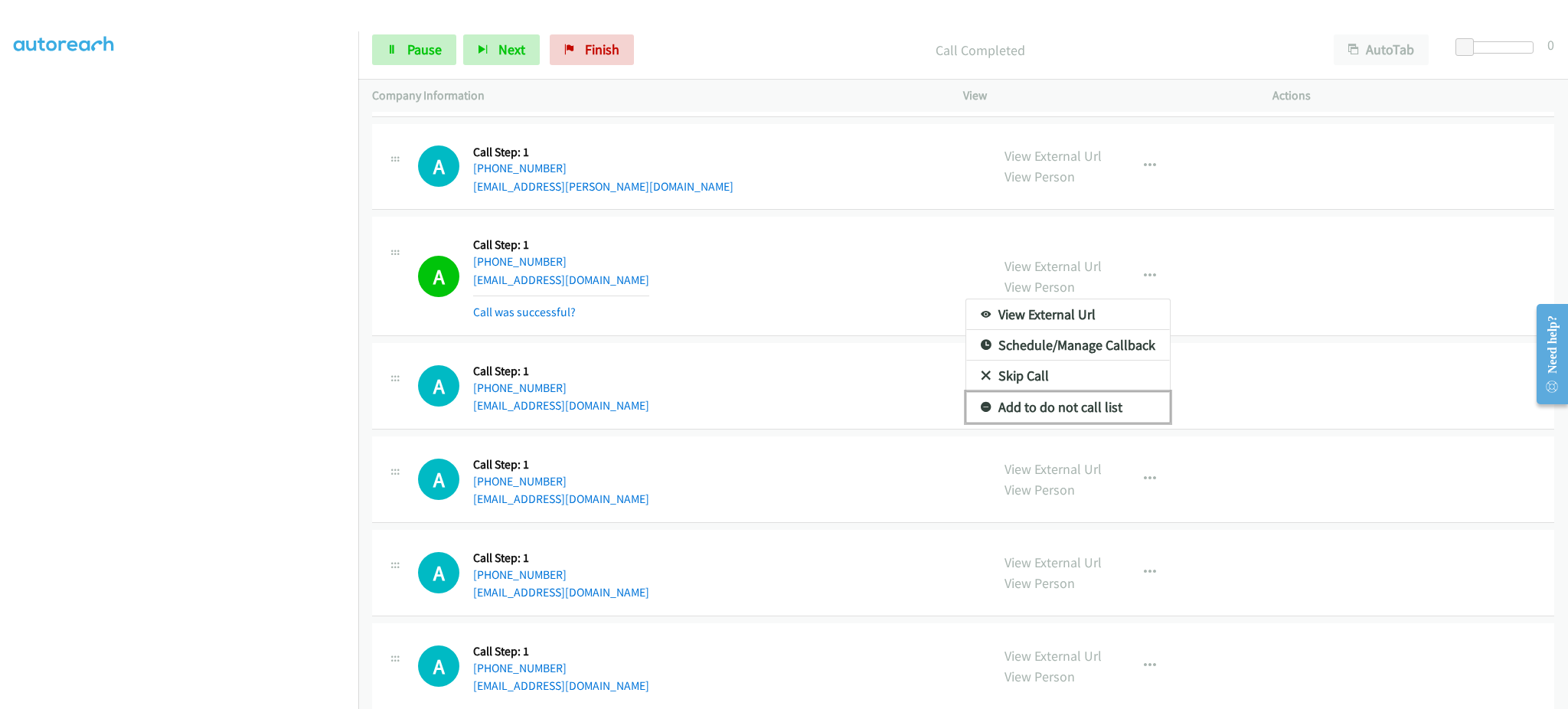
click at [1107, 405] on link "Add to do not call list" at bounding box center [1067, 407] width 204 height 30
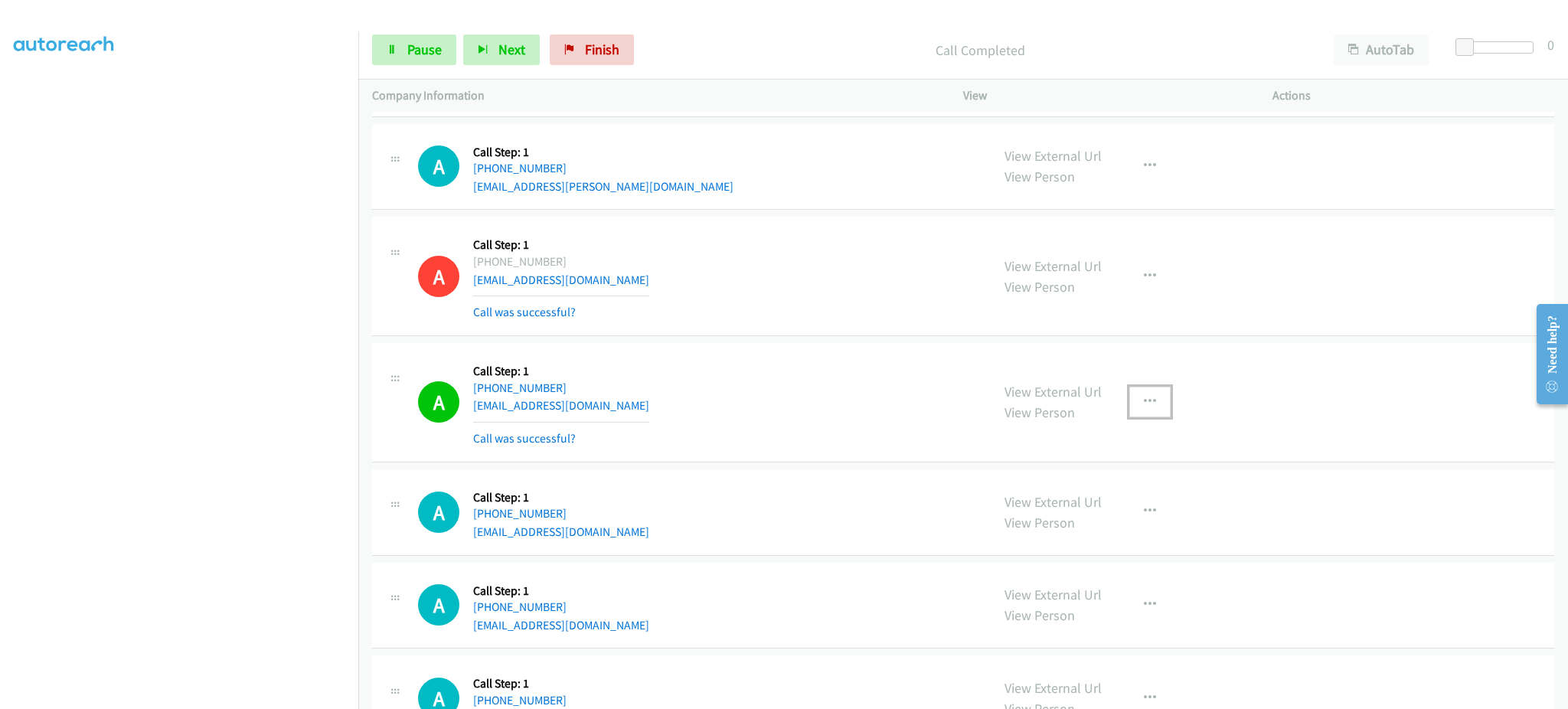
click at [1144, 406] on icon "button" at bounding box center [1150, 402] width 12 height 12
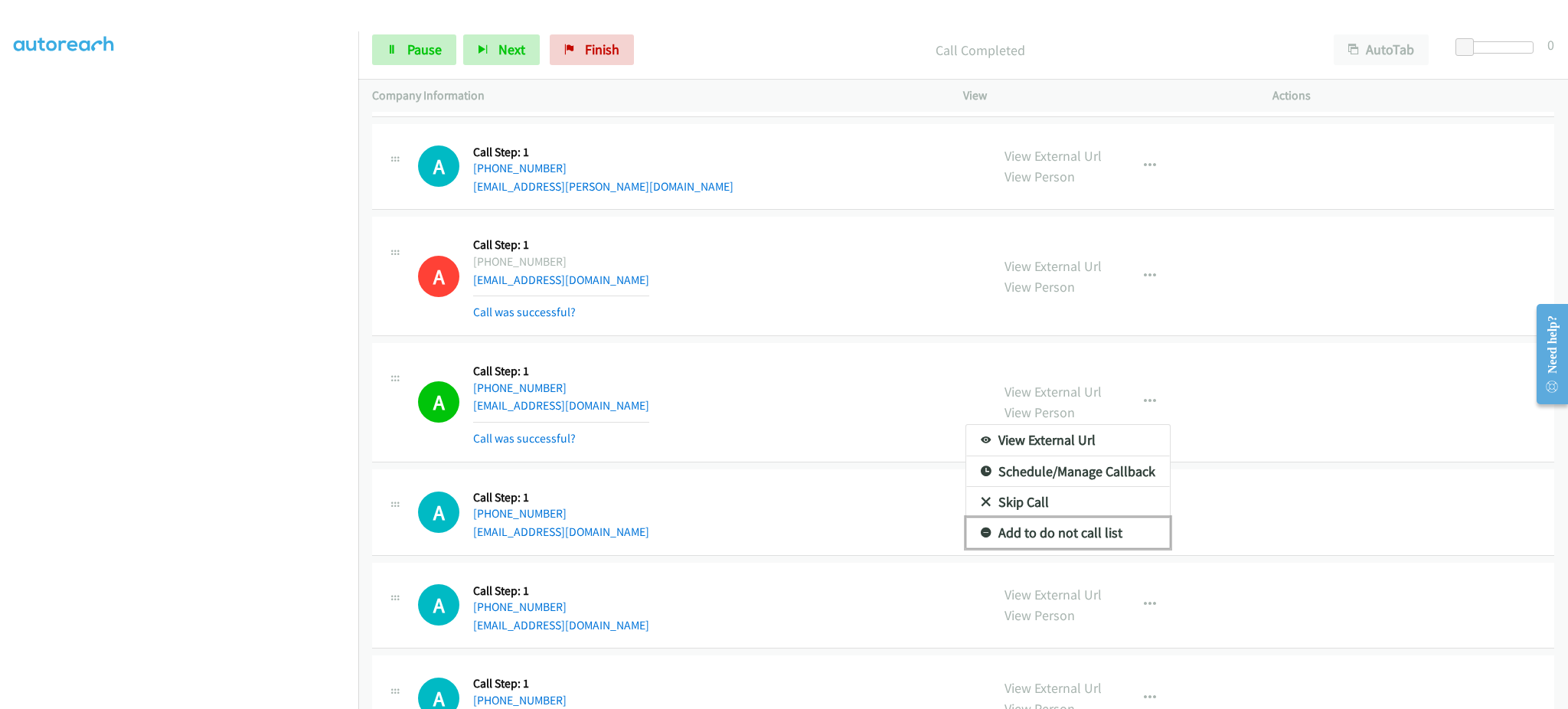
click at [1095, 544] on link "Add to do not call list" at bounding box center [1067, 533] width 204 height 30
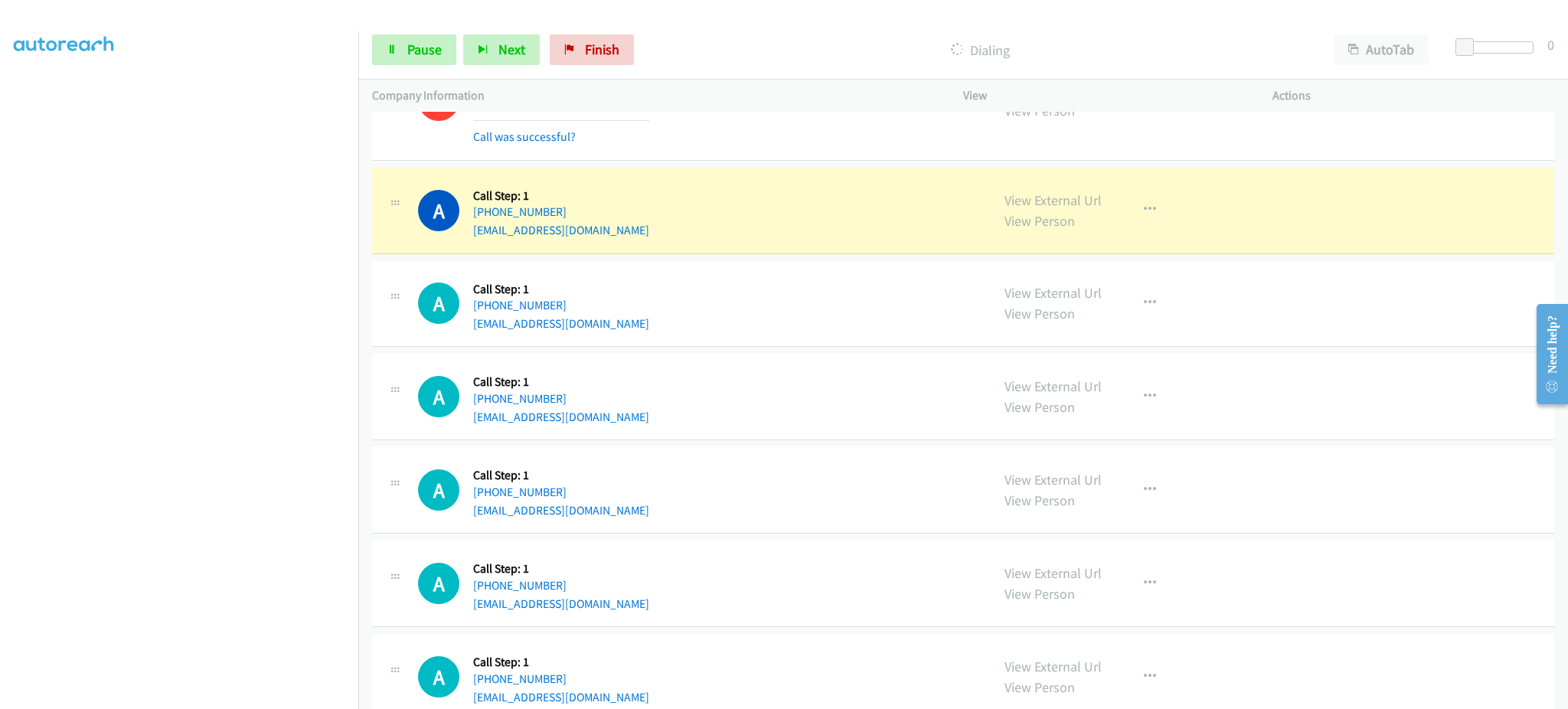
scroll to position [5559, 0]
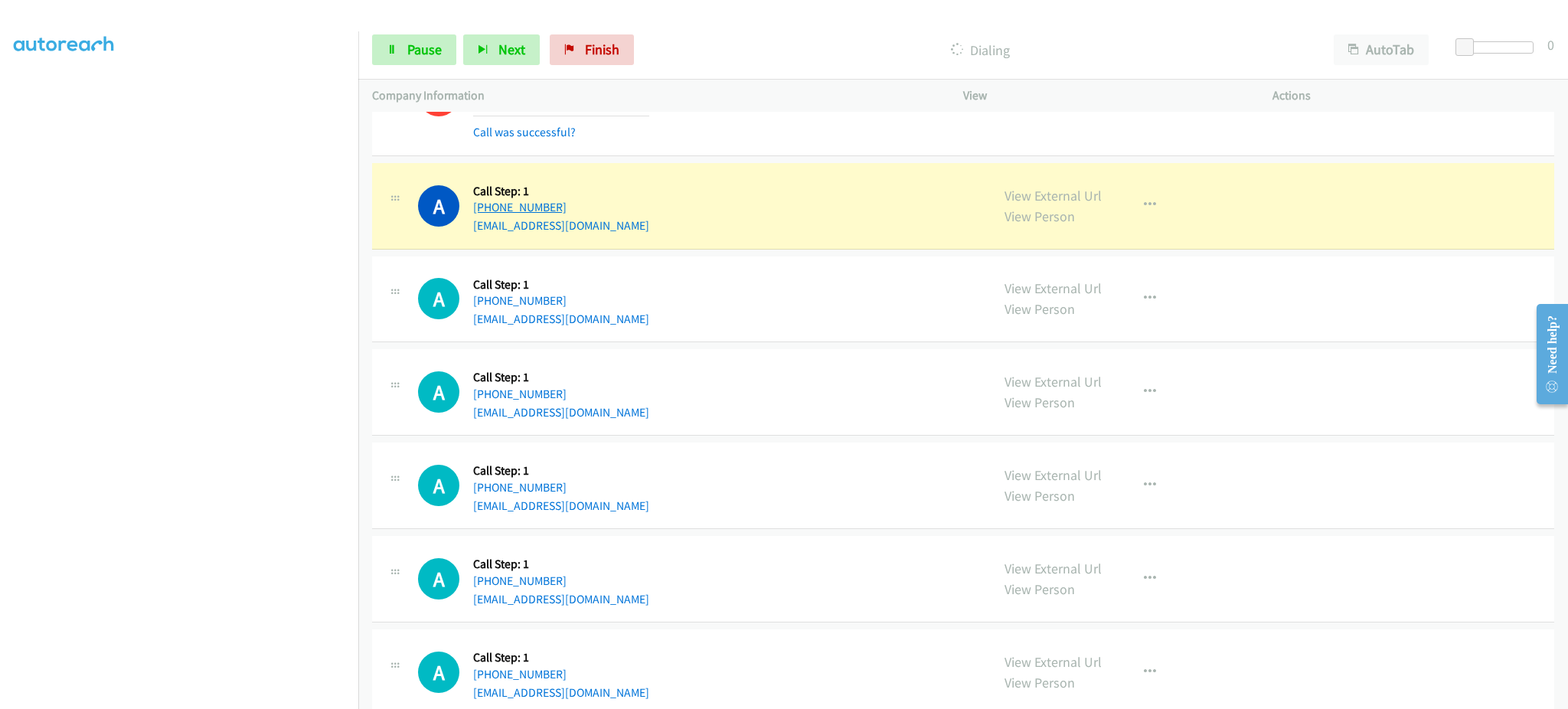
drag, startPoint x: 655, startPoint y: 212, endPoint x: 483, endPoint y: 216, distance: 172.0
click at [483, 216] on div "A Callback Scheduled Call Step: 1 [GEOGRAPHIC_DATA]/[GEOGRAPHIC_DATA] [PHONE_NU…" at bounding box center [698, 206] width 559 height 58
copy link "[PHONE_NUMBER]"
click at [426, 54] on span "Pause" at bounding box center [424, 50] width 34 height 18
click at [216, 694] on section at bounding box center [179, 346] width 331 height 733
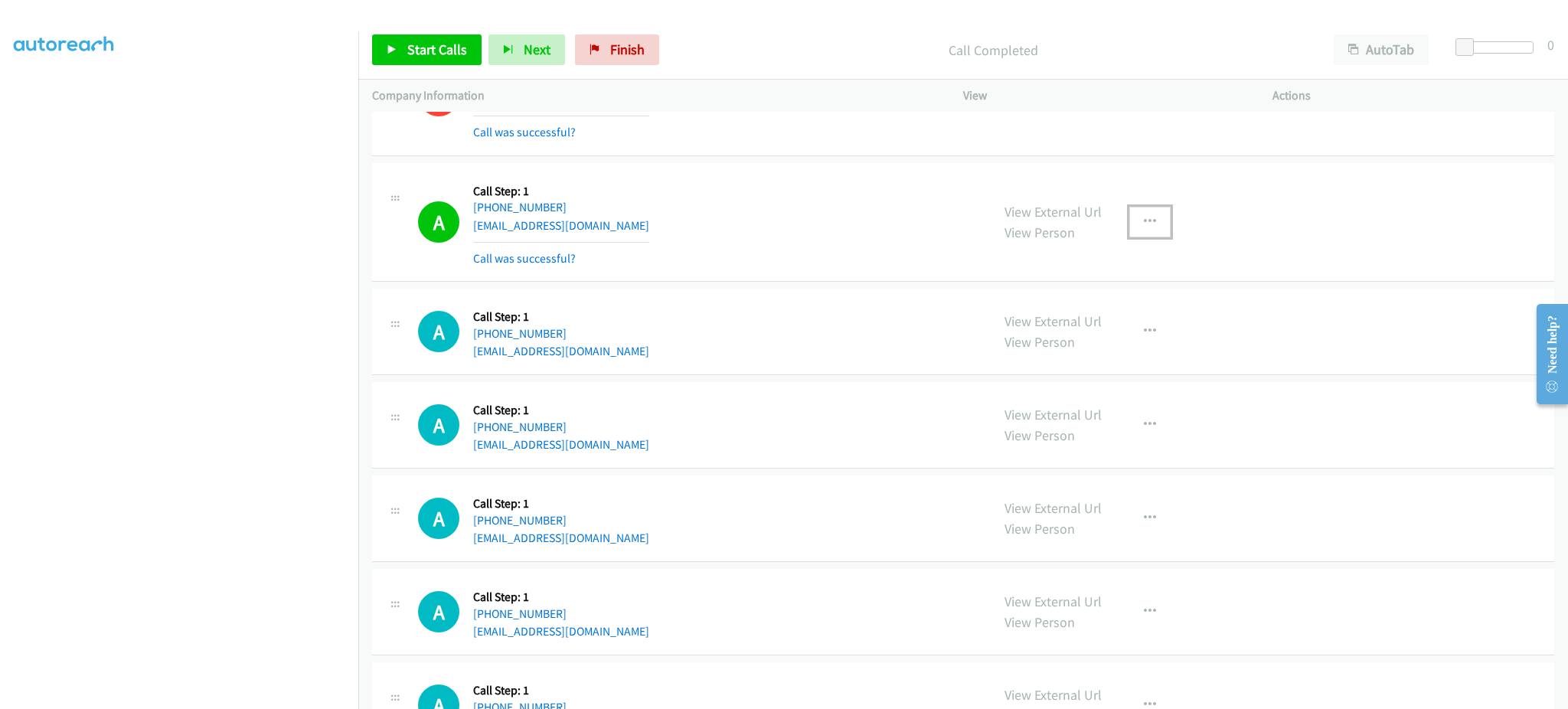
click at [1134, 231] on button "button" at bounding box center [1150, 222] width 42 height 30
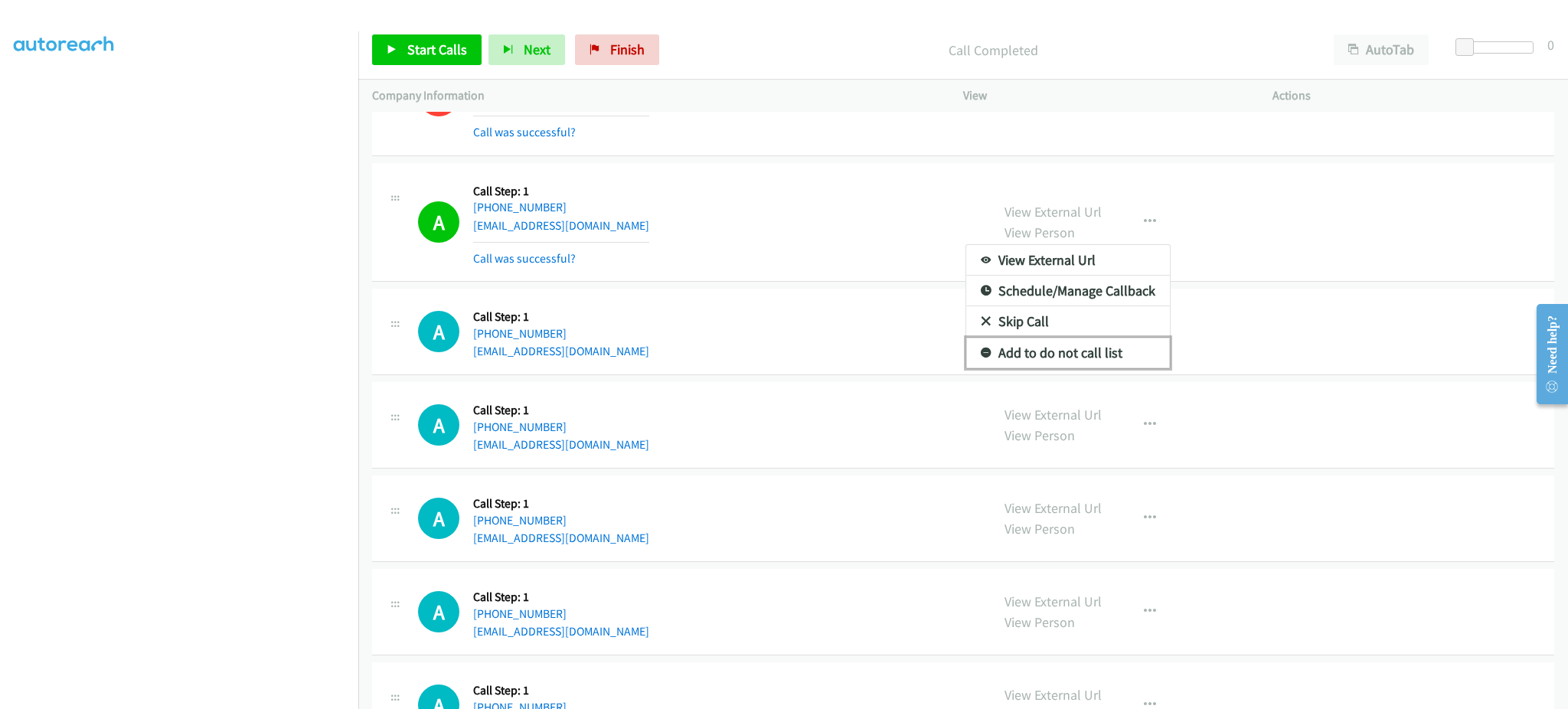
click at [1101, 366] on link "Add to do not call list" at bounding box center [1067, 353] width 204 height 30
